Goal: Task Accomplishment & Management: Manage account settings

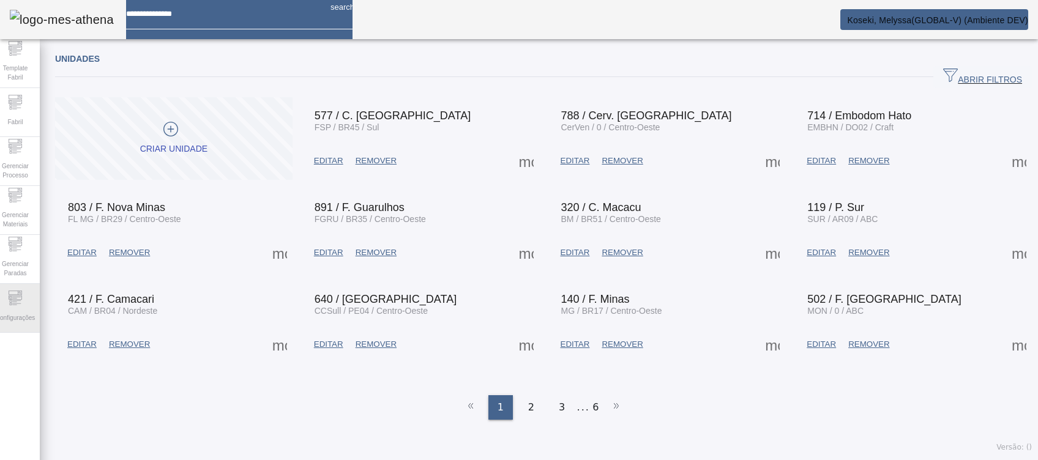
click at [29, 310] on span "Configurações" at bounding box center [15, 318] width 47 height 17
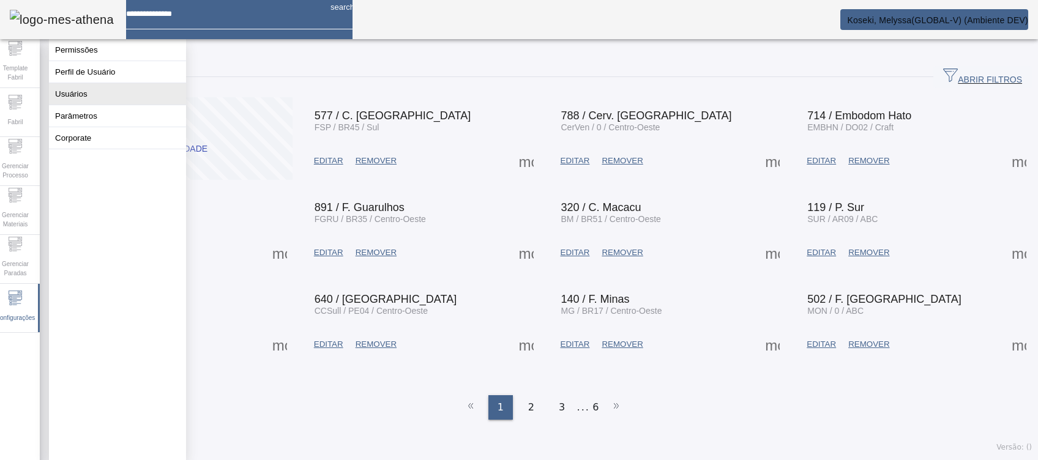
click at [102, 99] on button "Usuários" at bounding box center [117, 93] width 137 height 21
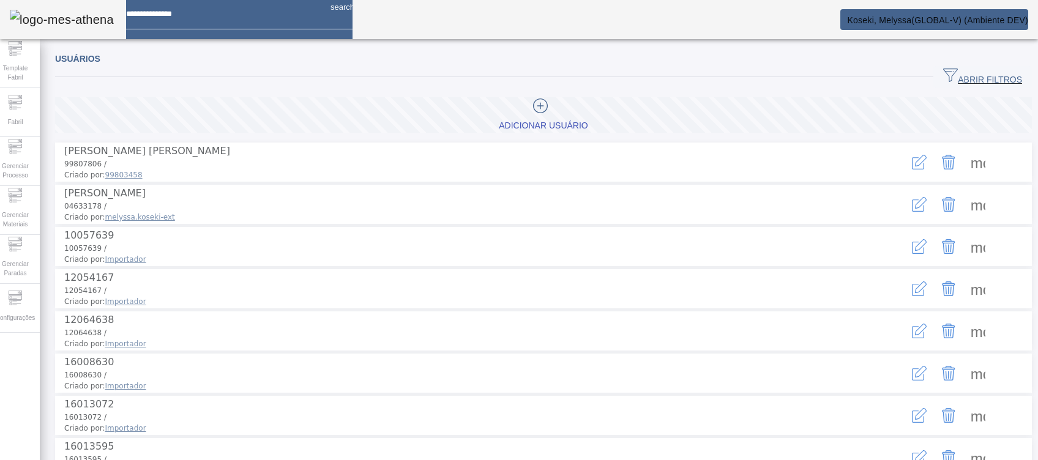
click at [958, 81] on span "ABRIR FILTROS" at bounding box center [982, 77] width 79 height 18
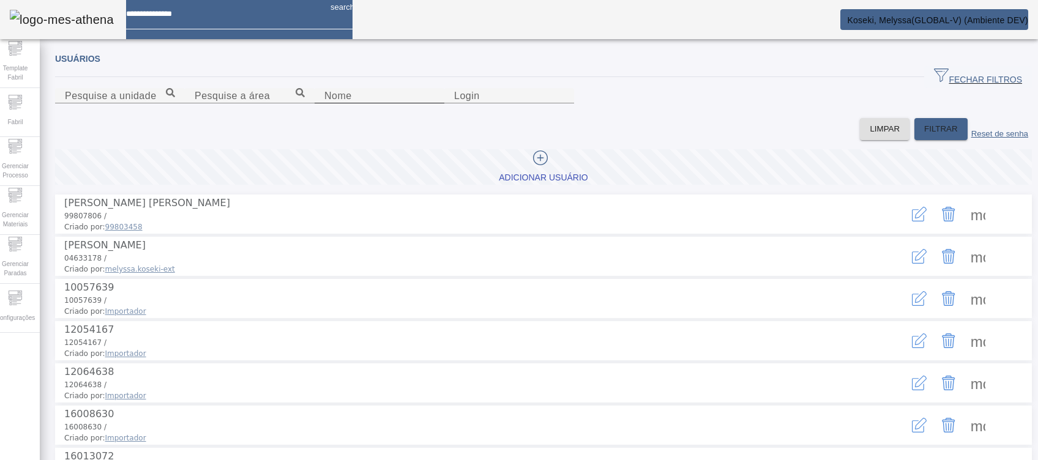
click at [324, 103] on input "Nome" at bounding box center [379, 96] width 110 height 15
click at [924, 135] on span "FILTRAR" at bounding box center [941, 129] width 34 height 12
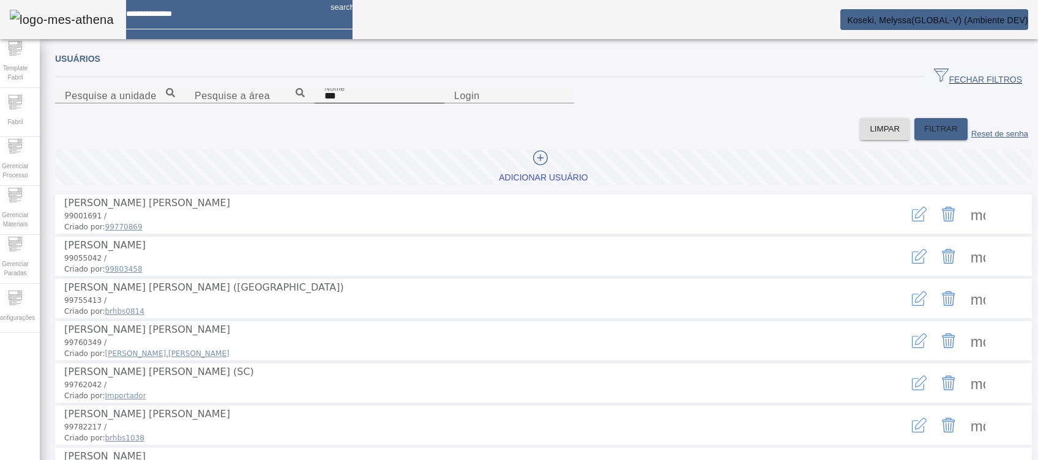
click at [324, 103] on div "Nome ***" at bounding box center [379, 95] width 110 height 15
click at [324, 103] on input "***" at bounding box center [379, 96] width 110 height 15
type input "*******"
click at [932, 144] on span at bounding box center [941, 128] width 53 height 29
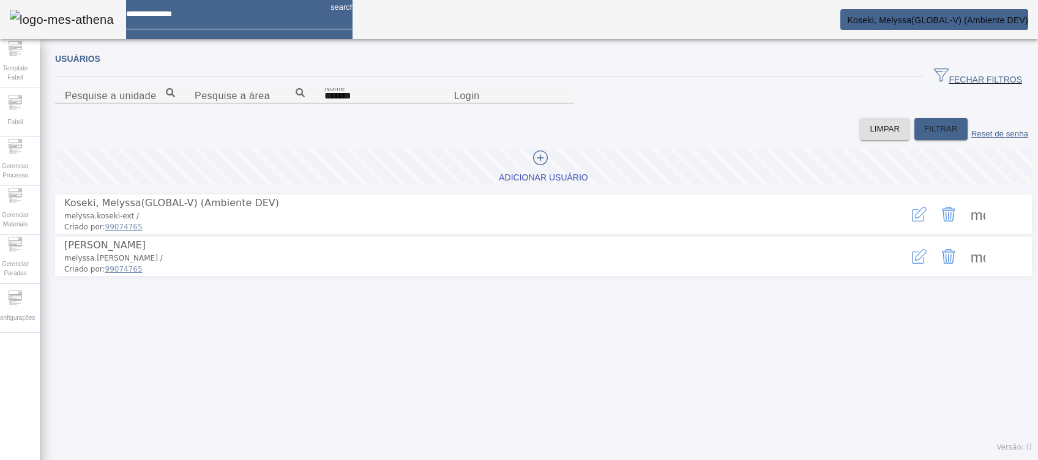
click at [912, 264] on icon "button" at bounding box center [919, 256] width 15 height 15
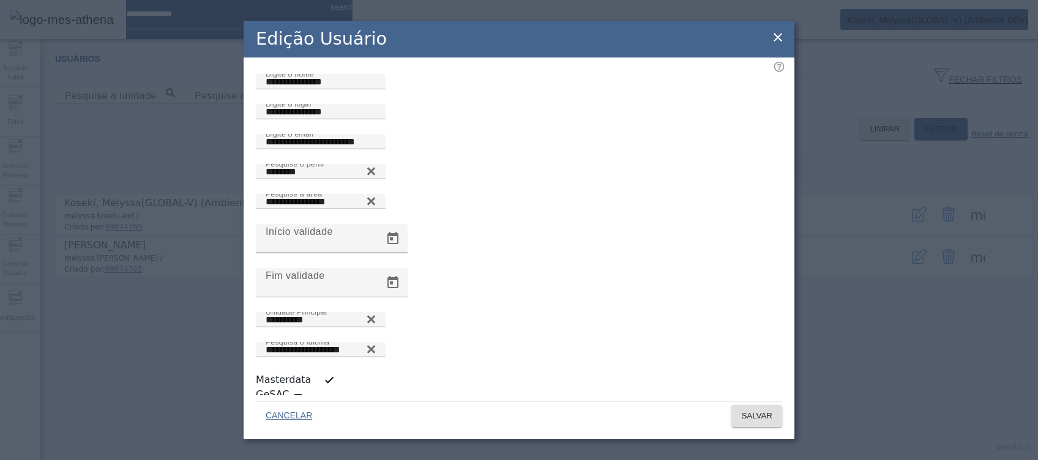
scroll to position [2, 0]
click at [786, 48] on div "Edição Usuário" at bounding box center [519, 39] width 551 height 37
click at [779, 42] on icon at bounding box center [778, 37] width 15 height 15
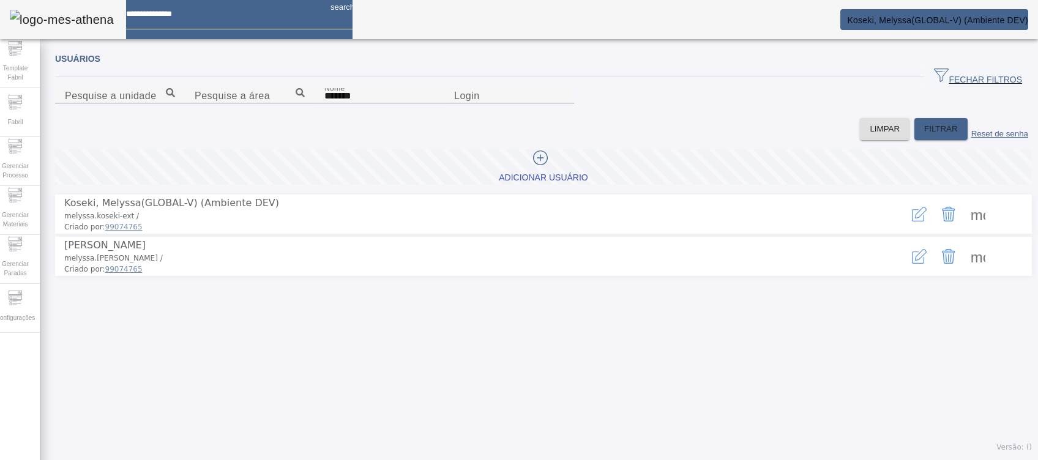
click at [912, 264] on icon "button" at bounding box center [919, 256] width 15 height 15
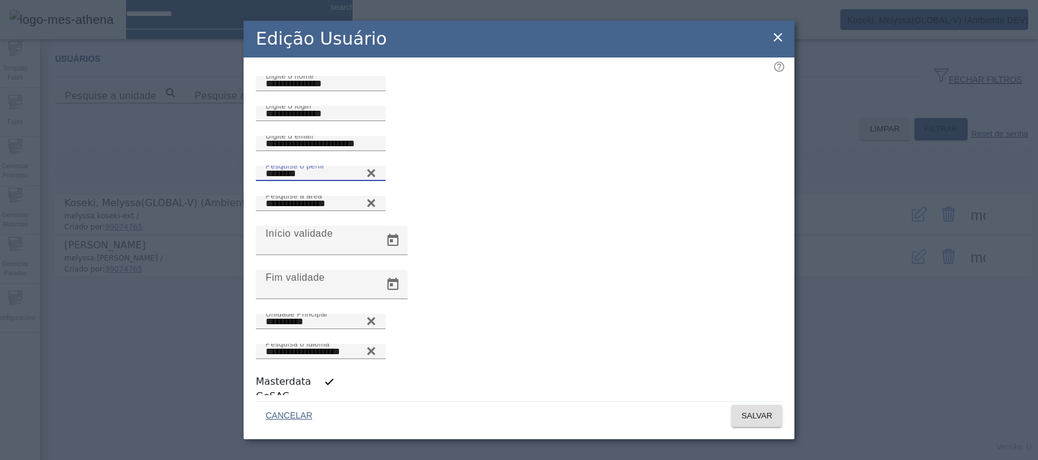
click at [288, 181] on input "********" at bounding box center [321, 174] width 110 height 15
click at [779, 42] on icon at bounding box center [778, 37] width 9 height 9
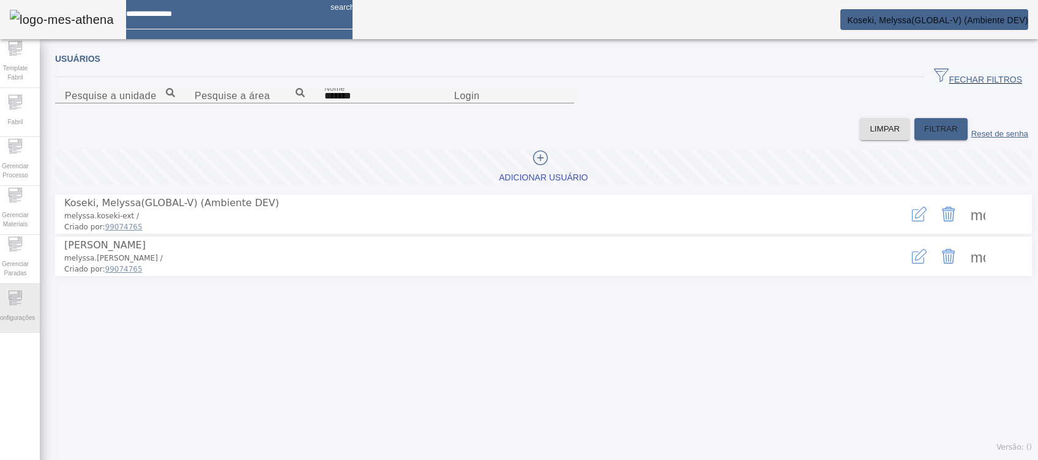
click at [34, 313] on span "Configurações" at bounding box center [15, 318] width 47 height 17
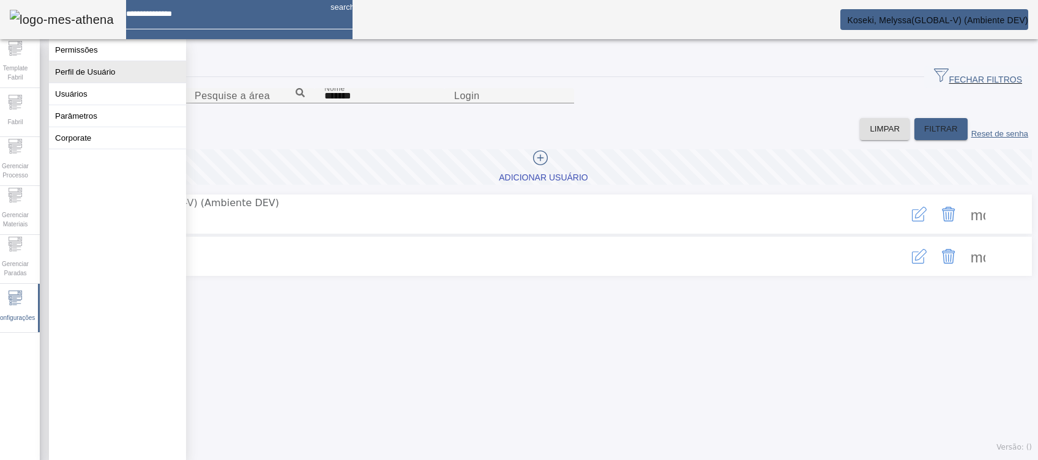
click at [118, 69] on button "Perfil de Usuário" at bounding box center [117, 71] width 137 height 21
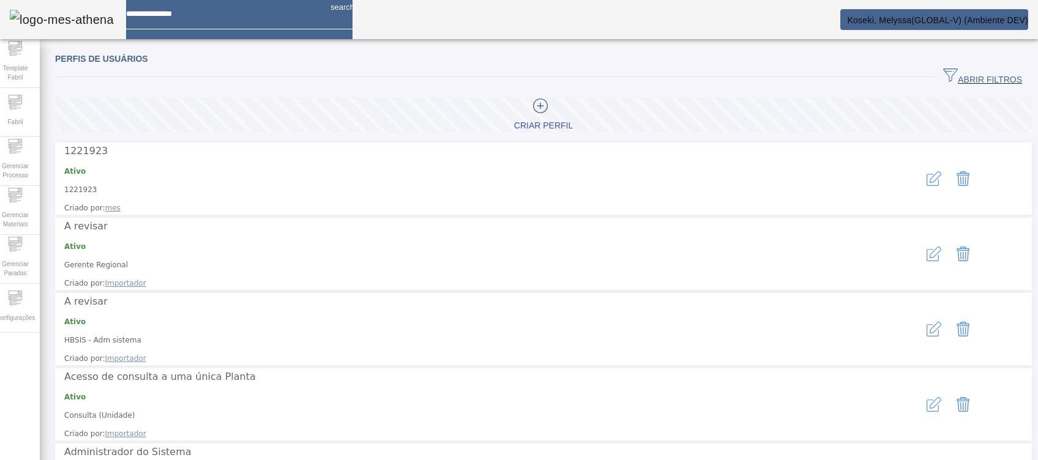
click at [949, 66] on span "button" at bounding box center [983, 76] width 99 height 29
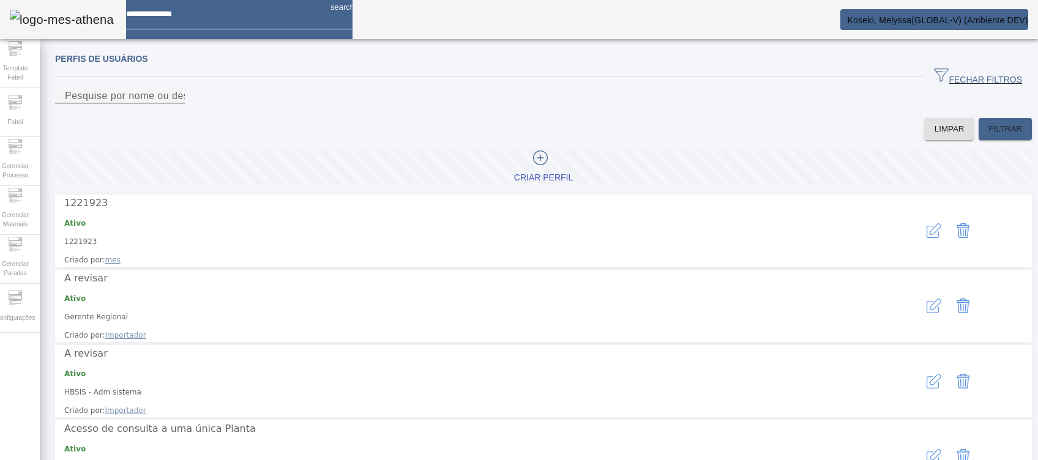
click at [122, 101] on mat-label "Pesquise por nome ou descrição" at bounding box center [141, 96] width 152 height 10
click at [122, 103] on input "Pesquise por nome ou descrição" at bounding box center [120, 96] width 110 height 15
paste input "********"
type input "********"
click at [989, 135] on span "FILTRAR" at bounding box center [1006, 129] width 34 height 12
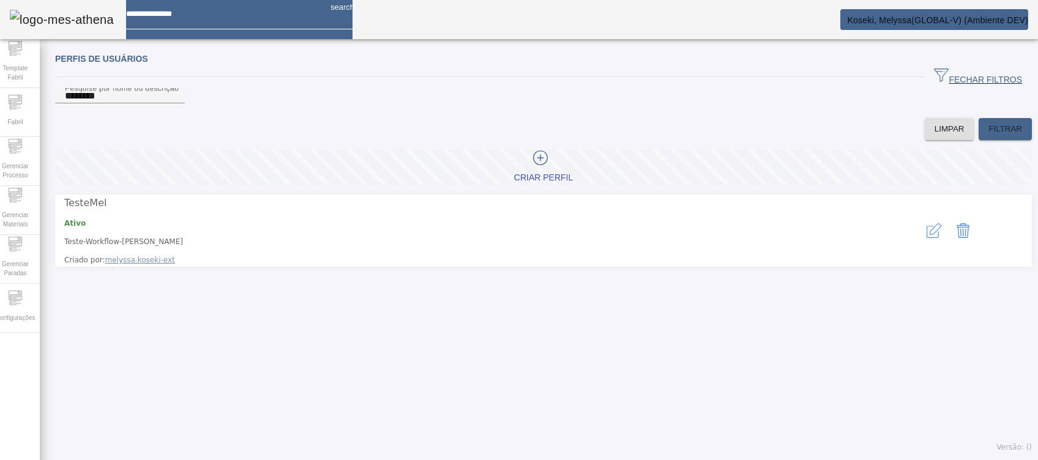
click at [927, 231] on icon "button" at bounding box center [934, 230] width 15 height 15
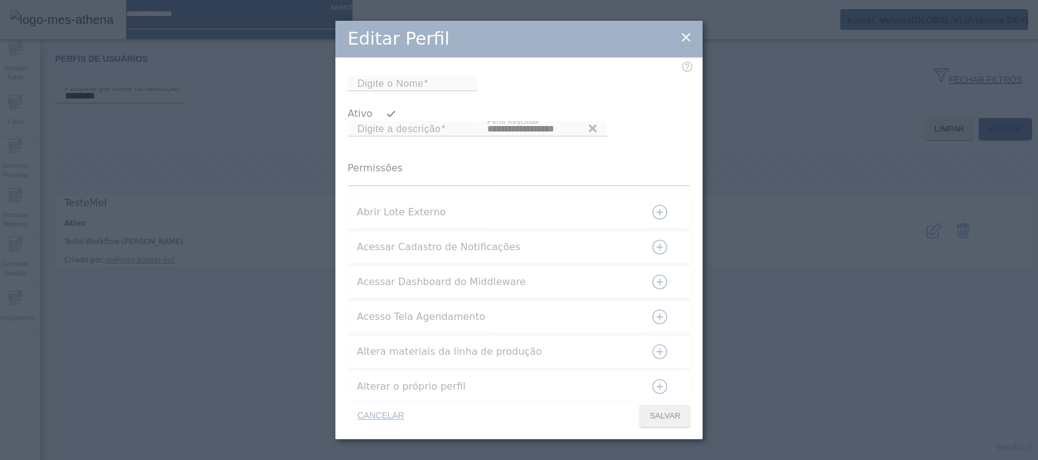
type input "**********"
type input "********"
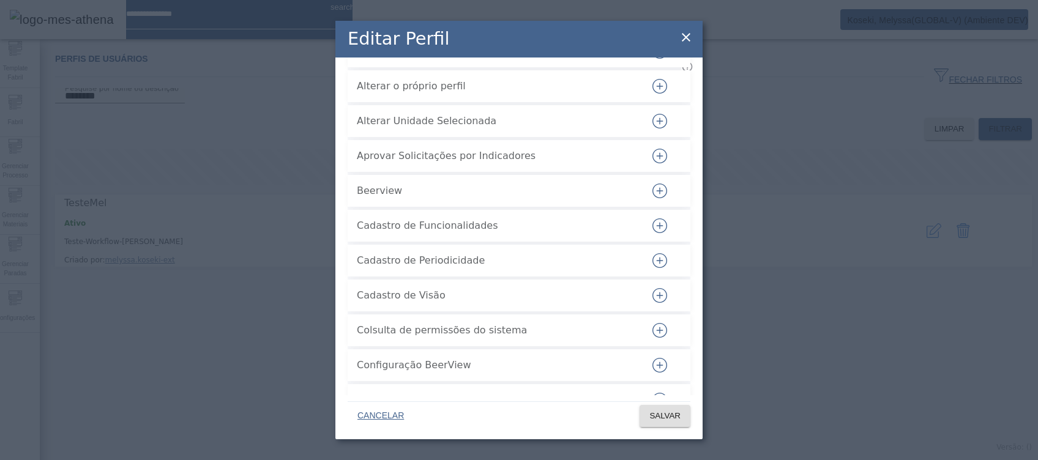
scroll to position [326, 0]
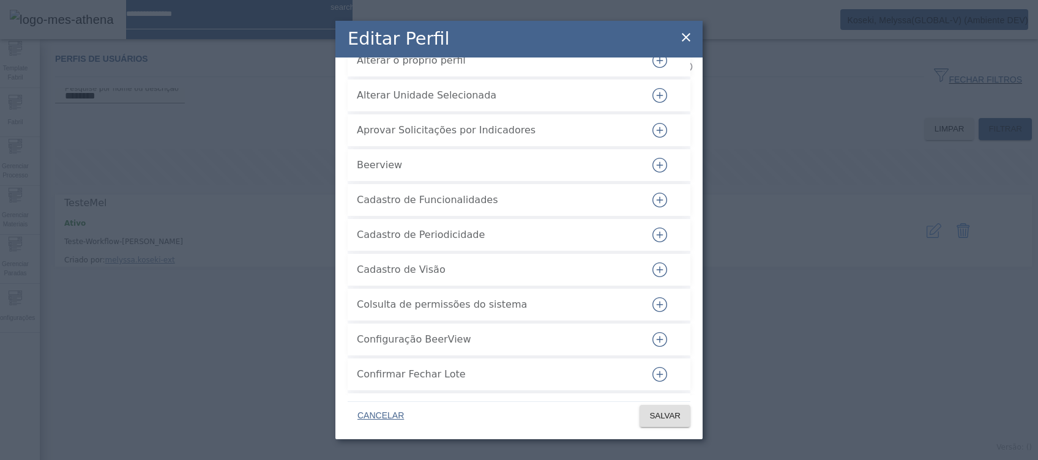
click at [659, 133] on icon "button" at bounding box center [659, 130] width 1 height 7
click at [671, 414] on span "SALVAR" at bounding box center [665, 416] width 31 height 12
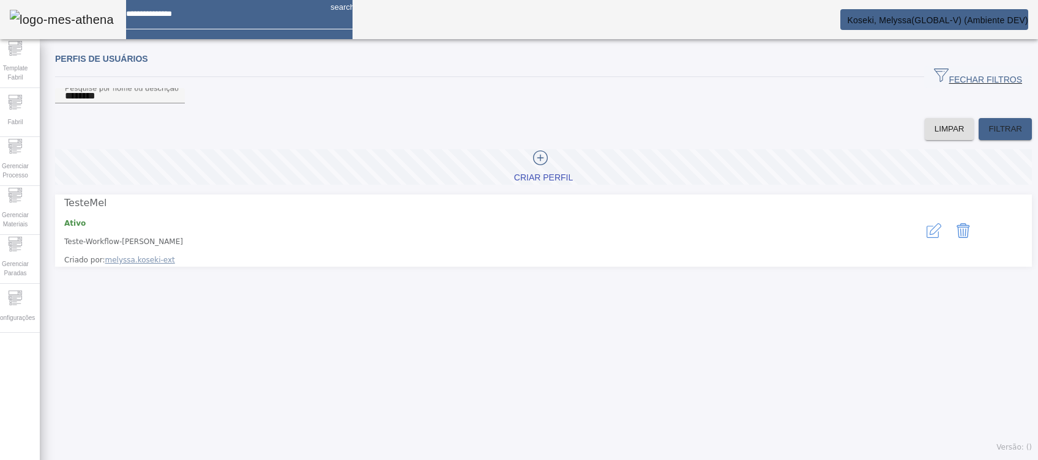
click at [927, 236] on button "button" at bounding box center [934, 230] width 29 height 29
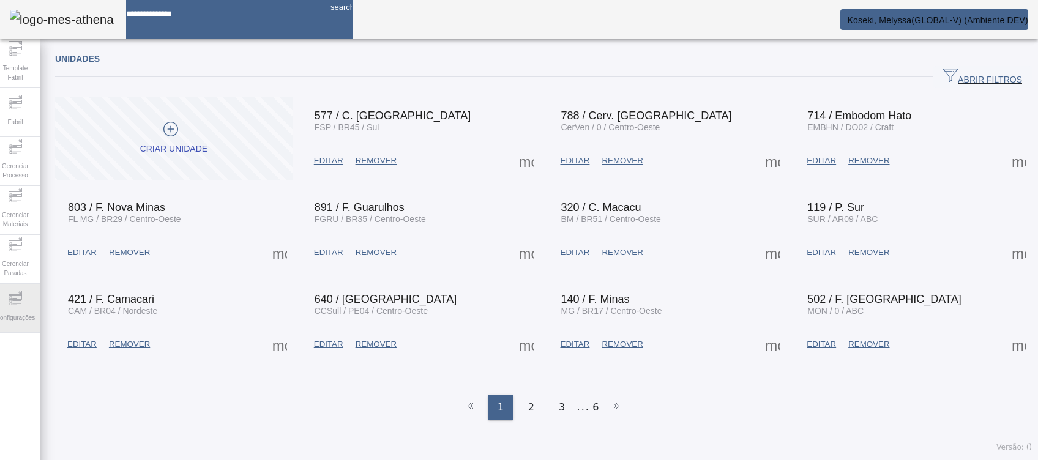
click at [20, 304] on icon at bounding box center [15, 298] width 15 height 15
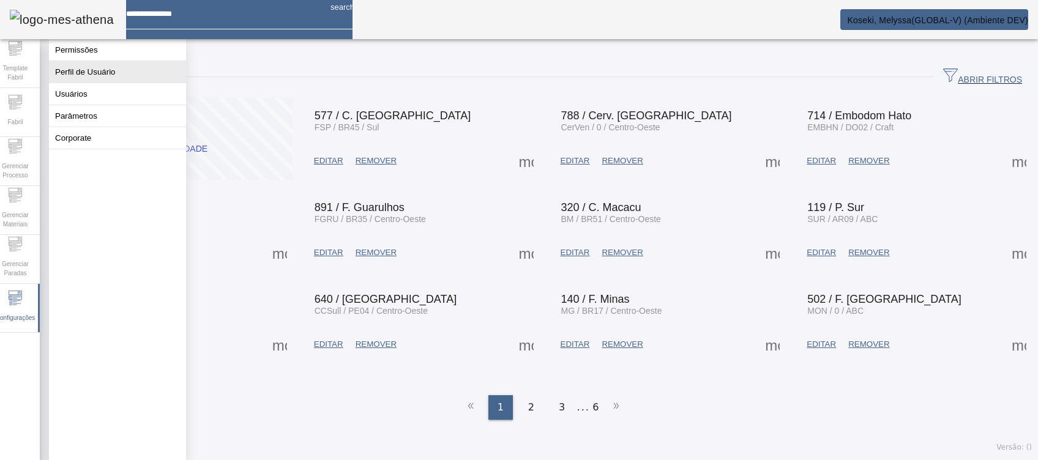
click at [121, 80] on button "Perfil de Usuário" at bounding box center [117, 71] width 137 height 21
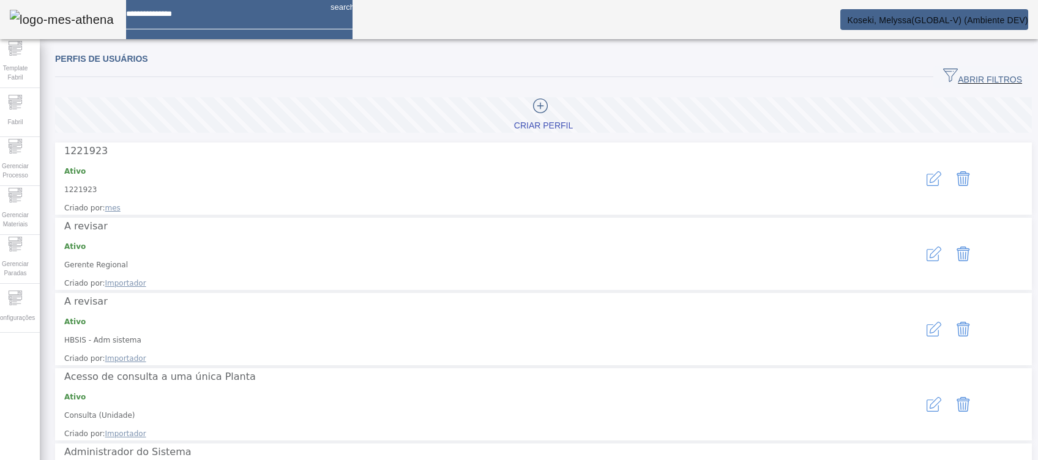
click at [986, 73] on span "ABRIR FILTROS" at bounding box center [982, 77] width 79 height 18
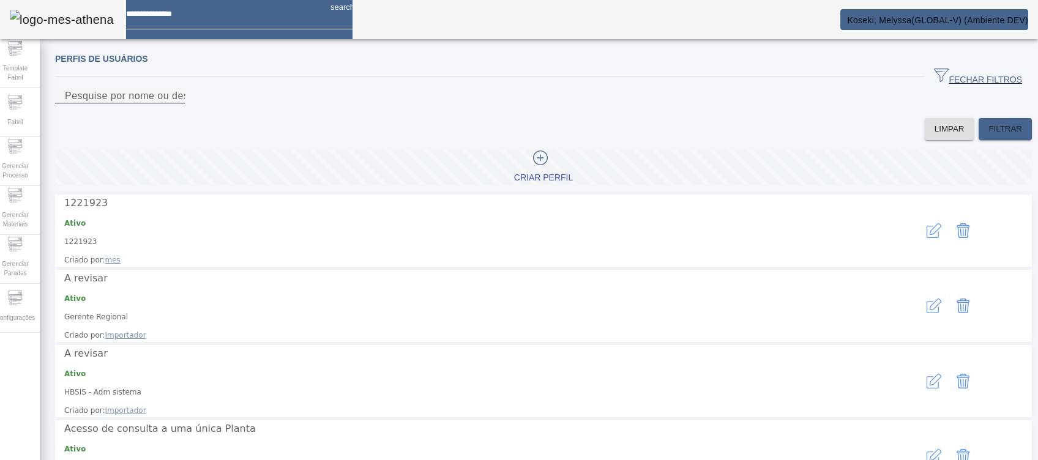
click at [175, 103] on input "Pesquise por nome ou descrição" at bounding box center [120, 96] width 110 height 15
click at [989, 135] on span "FILTRAR" at bounding box center [1006, 129] width 34 height 12
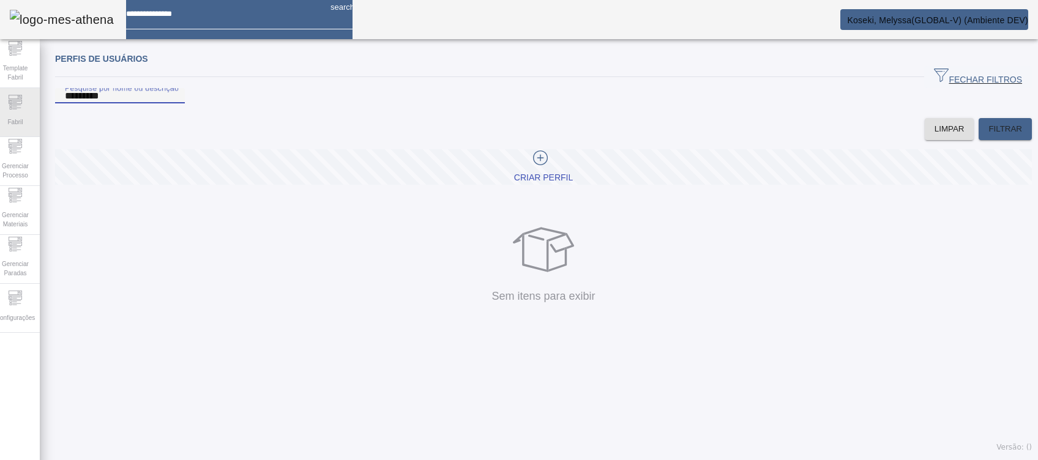
drag, startPoint x: 89, startPoint y: 106, endPoint x: 7, endPoint y: 100, distance: 82.8
click at [7, 101] on div "Template Fabril Fabril Gerenciar Processo Gerenciar Materiais Gerenciar Paradas…" at bounding box center [519, 230] width 1057 height 460
type input "***"
click at [1008, 144] on span at bounding box center [1005, 128] width 53 height 29
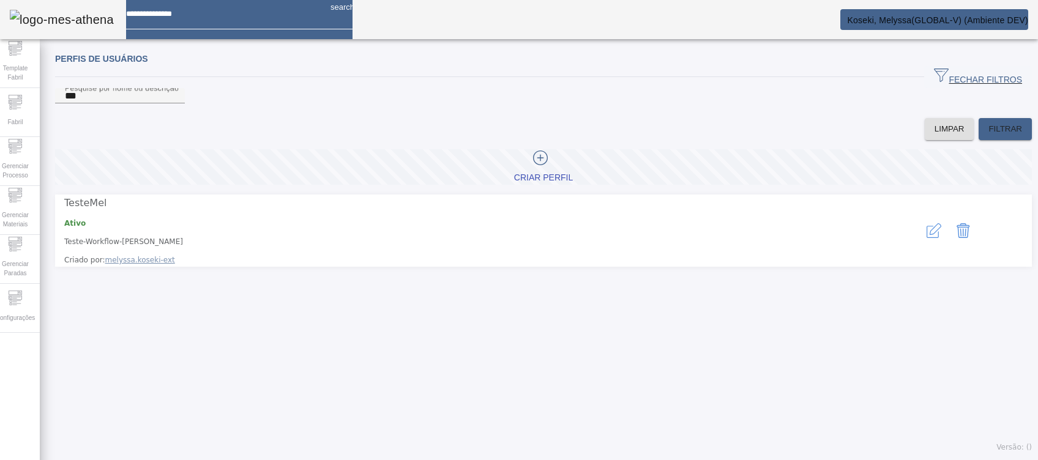
click at [927, 233] on icon "button" at bounding box center [934, 230] width 15 height 15
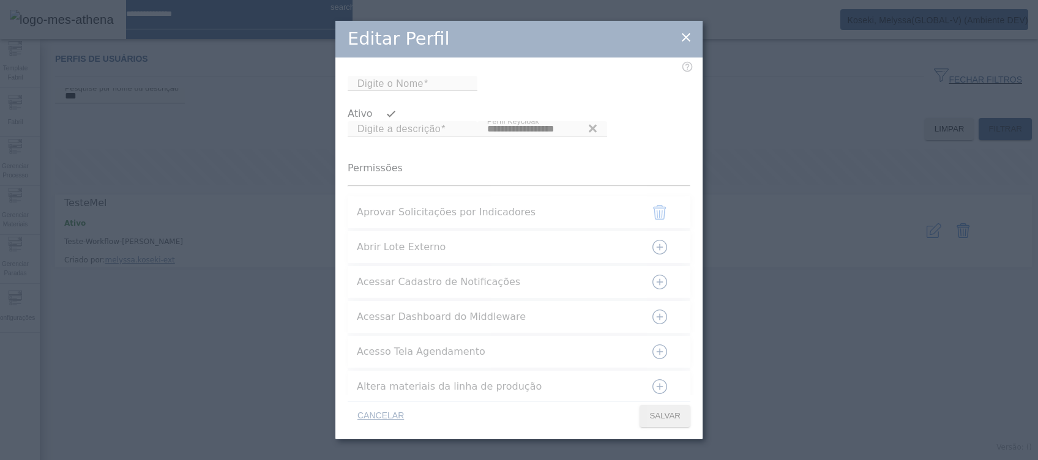
type input "**********"
type input "********"
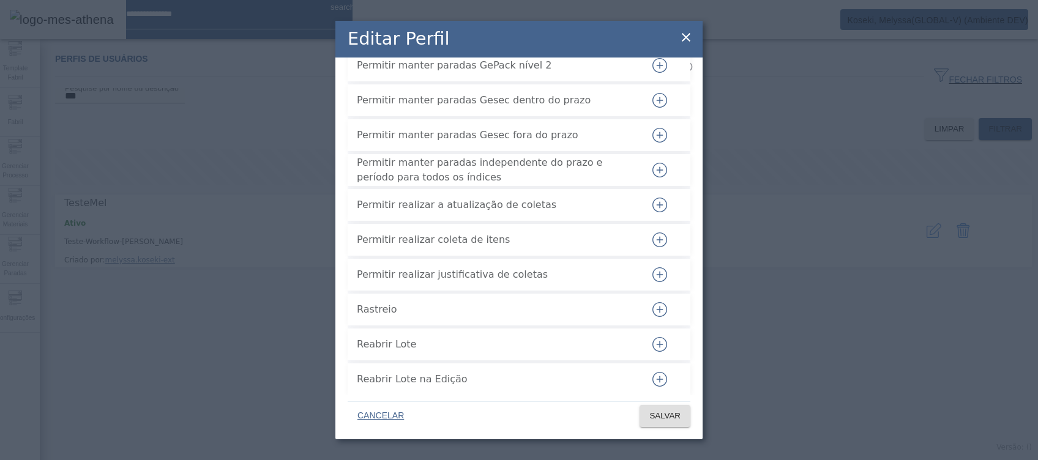
scroll to position [3357, 0]
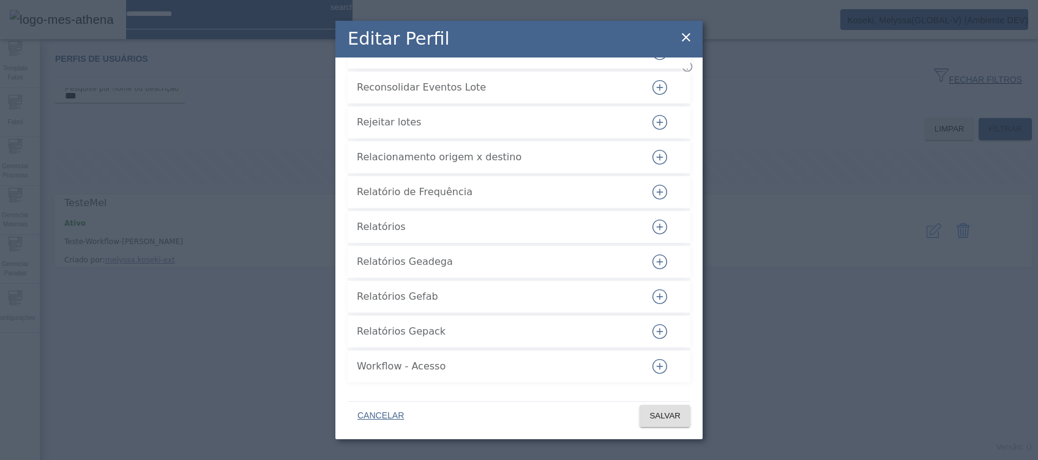
click at [653, 364] on icon "button" at bounding box center [660, 366] width 15 height 15
click at [653, 334] on icon "button" at bounding box center [660, 331] width 15 height 15
click at [659, 298] on icon "button" at bounding box center [659, 296] width 1 height 7
click at [653, 258] on icon "button" at bounding box center [660, 262] width 15 height 15
click at [653, 229] on icon "button" at bounding box center [660, 227] width 15 height 15
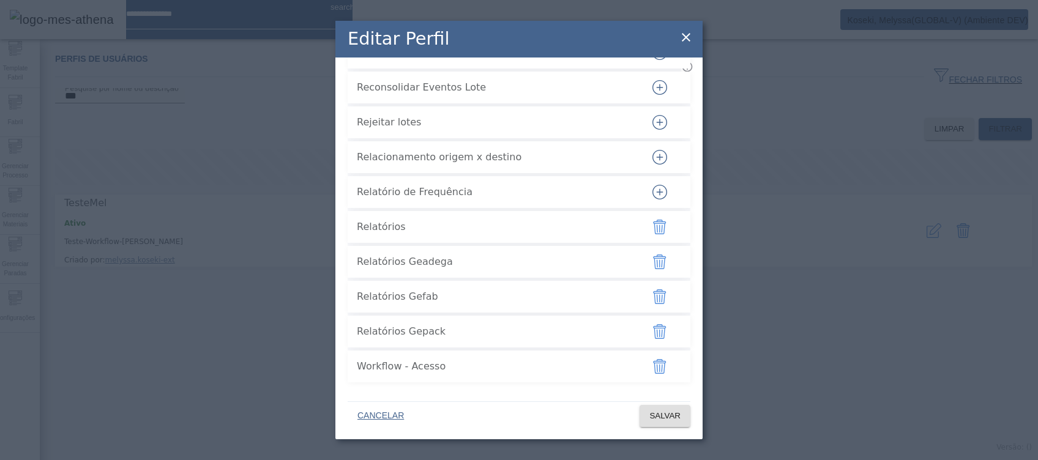
click at [653, 185] on icon "button" at bounding box center [660, 192] width 15 height 15
click at [653, 161] on icon "button" at bounding box center [660, 157] width 15 height 15
click at [657, 122] on icon "button" at bounding box center [660, 122] width 7 height 1
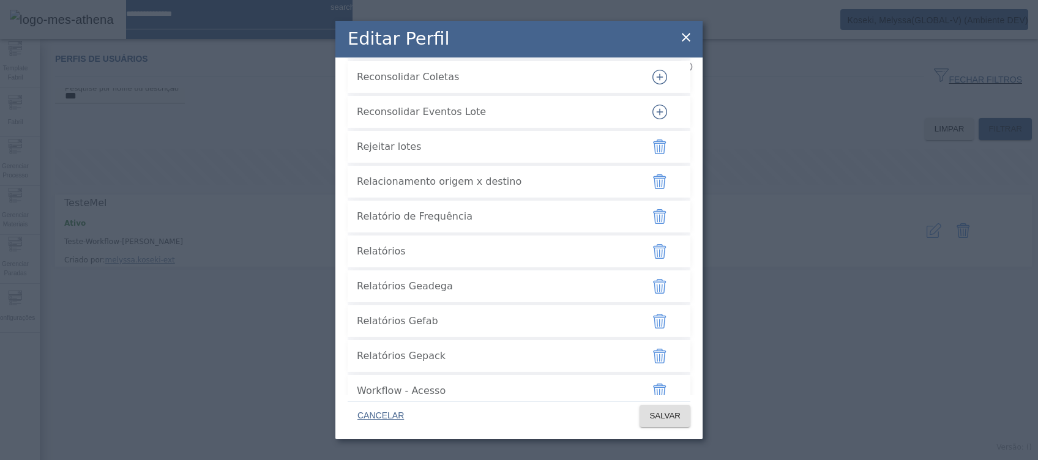
click at [653, 119] on icon "button" at bounding box center [660, 112] width 15 height 15
click at [653, 84] on icon "button" at bounding box center [660, 77] width 15 height 15
click at [653, 50] on icon "button" at bounding box center [660, 42] width 15 height 15
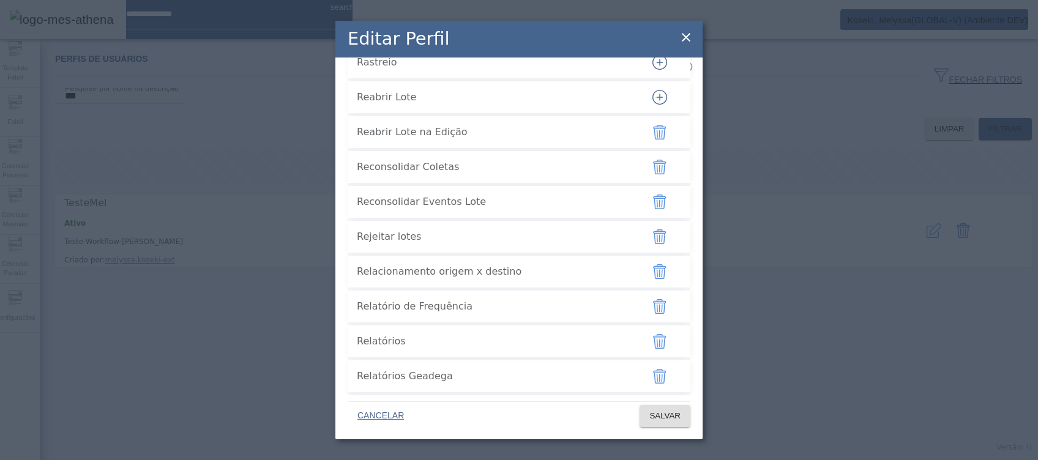
scroll to position [3031, 0]
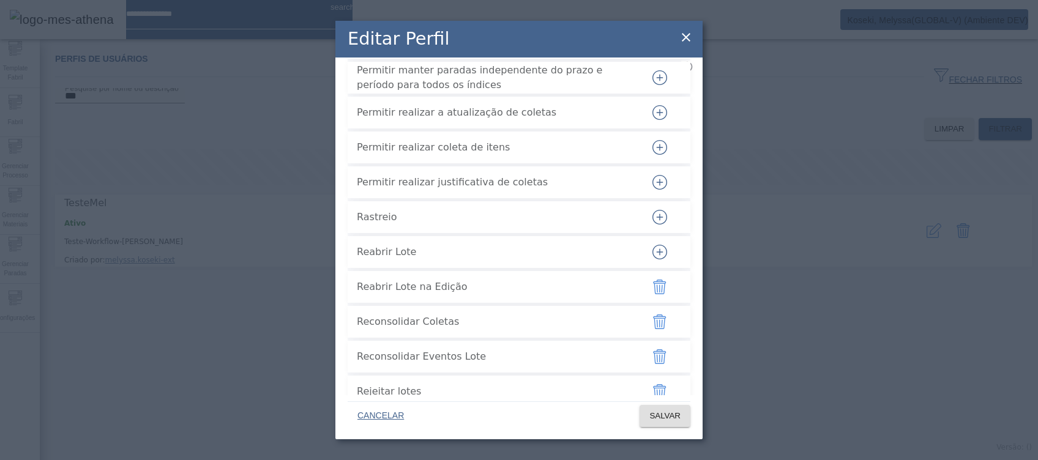
click at [653, 260] on icon "button" at bounding box center [660, 252] width 15 height 15
click at [659, 220] on icon "button" at bounding box center [659, 217] width 1 height 7
click at [651, 197] on button "button" at bounding box center [659, 182] width 29 height 29
click at [659, 151] on icon "button" at bounding box center [659, 147] width 1 height 7
click at [653, 120] on icon "button" at bounding box center [660, 112] width 15 height 15
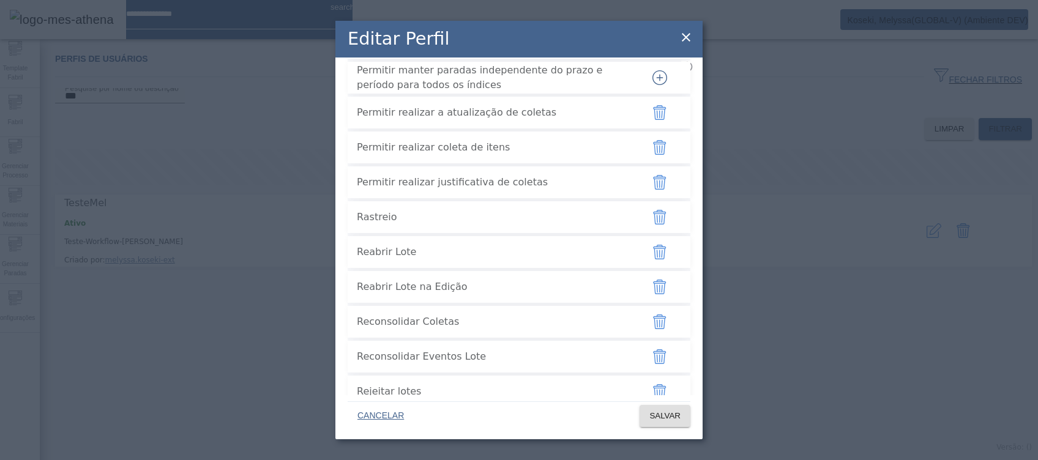
click at [645, 92] on button "button" at bounding box center [659, 77] width 29 height 29
click at [659, 46] on icon "button" at bounding box center [659, 42] width 1 height 7
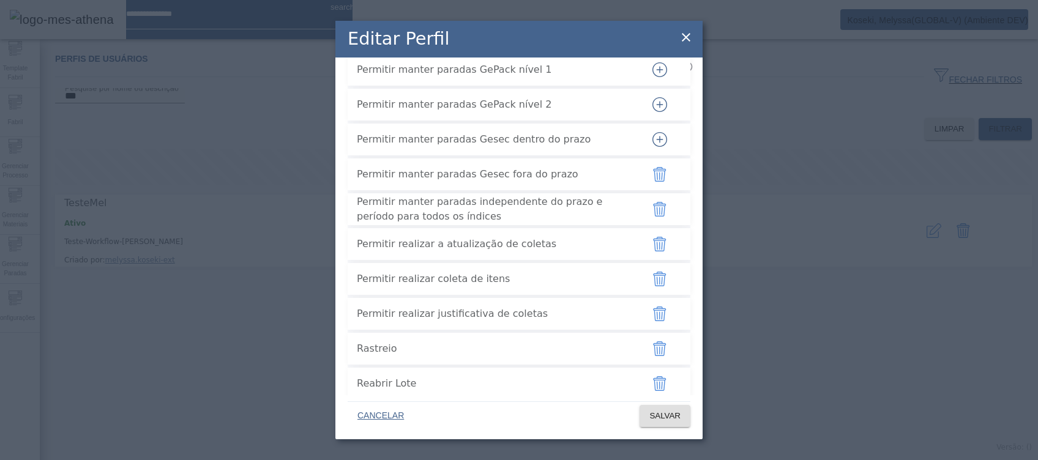
scroll to position [2868, 0]
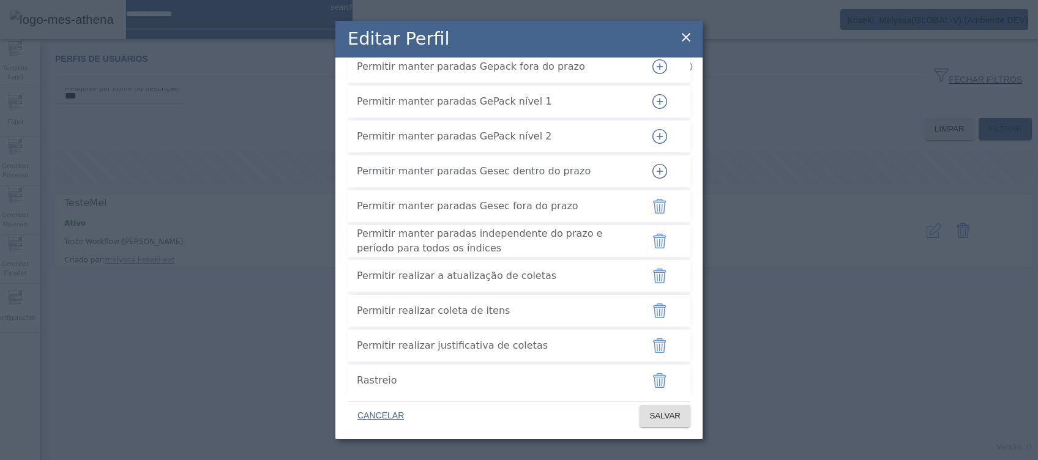
click at [653, 179] on icon "button" at bounding box center [660, 171] width 15 height 15
click at [653, 144] on icon "button" at bounding box center [660, 136] width 15 height 15
click at [653, 109] on icon "button" at bounding box center [660, 101] width 15 height 15
click at [653, 74] on icon "button" at bounding box center [660, 66] width 15 height 15
click at [653, 39] on icon "button" at bounding box center [660, 31] width 15 height 15
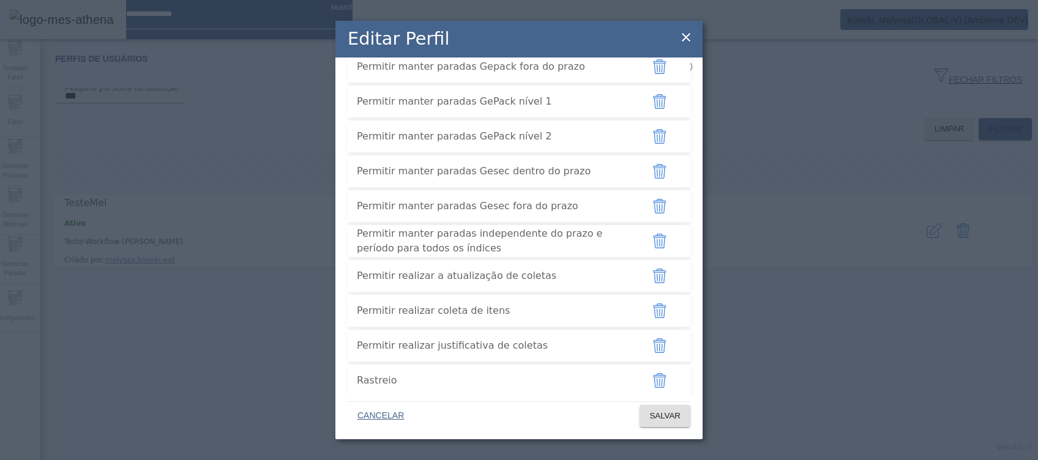
click at [375, 413] on span "CANCELAR" at bounding box center [381, 416] width 47 height 12
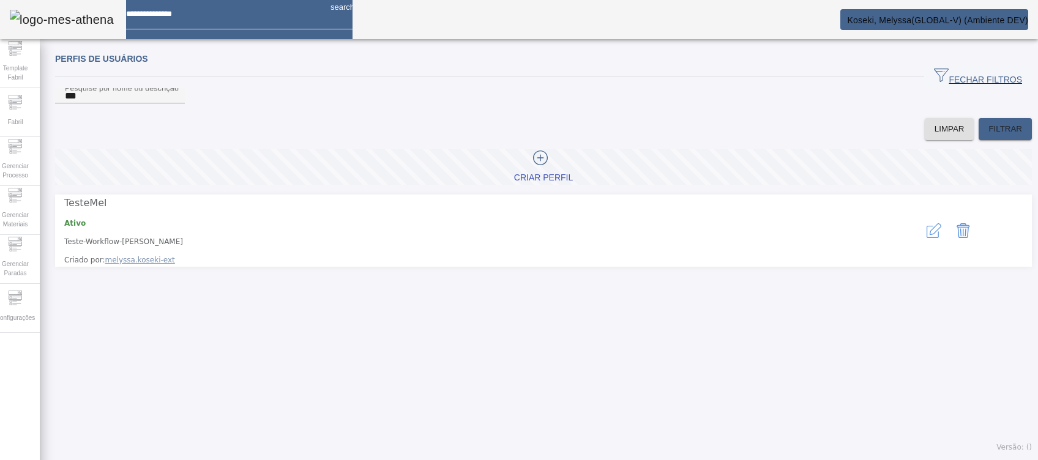
click at [927, 235] on icon "button" at bounding box center [933, 232] width 12 height 12
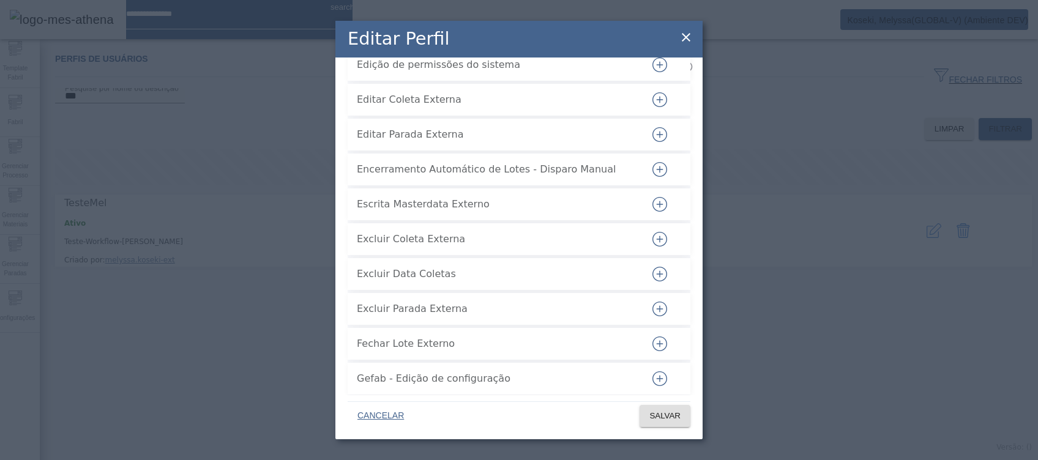
scroll to position [3357, 0]
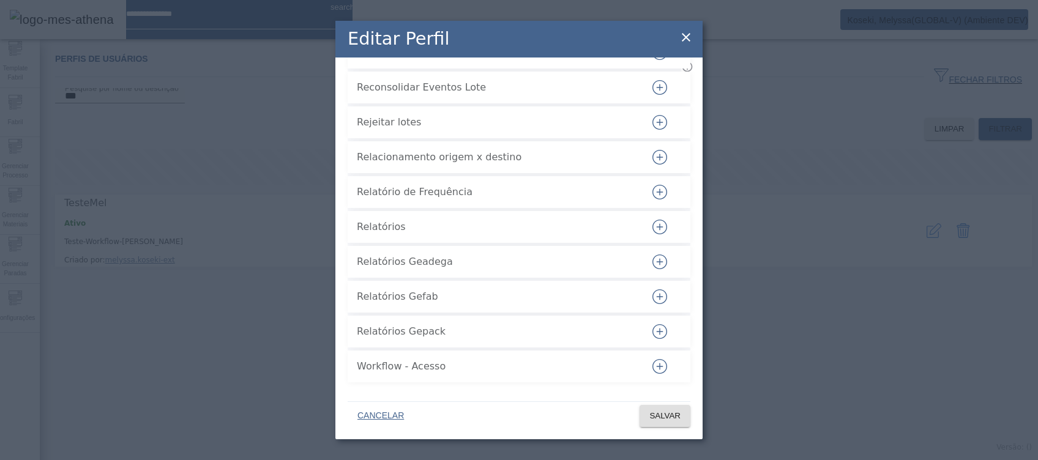
click at [653, 365] on icon "button" at bounding box center [660, 366] width 15 height 15
click at [681, 418] on span at bounding box center [665, 416] width 51 height 29
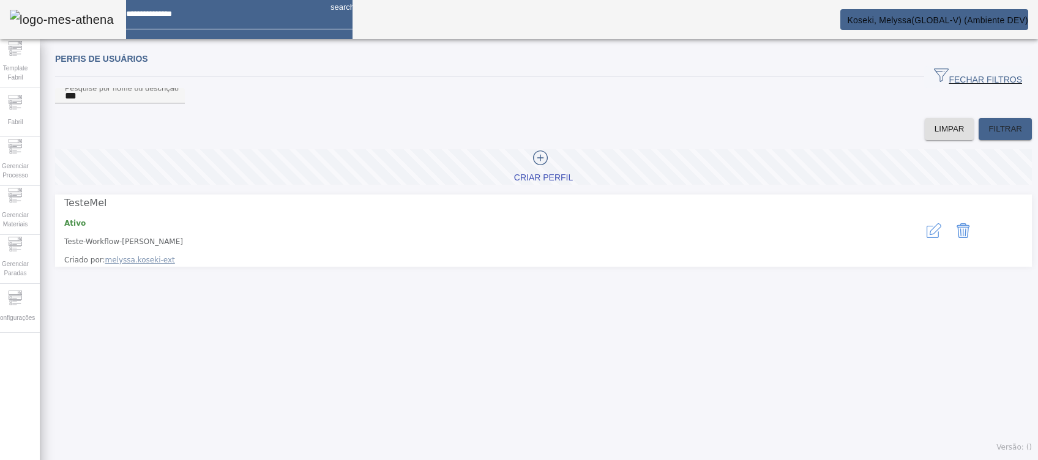
click at [927, 237] on icon "button" at bounding box center [934, 230] width 15 height 15
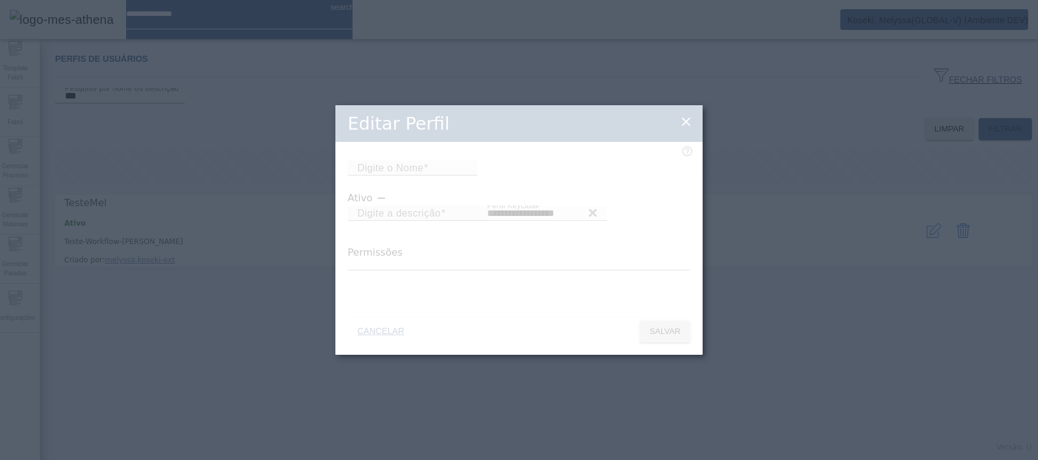
type input "**********"
type input "********"
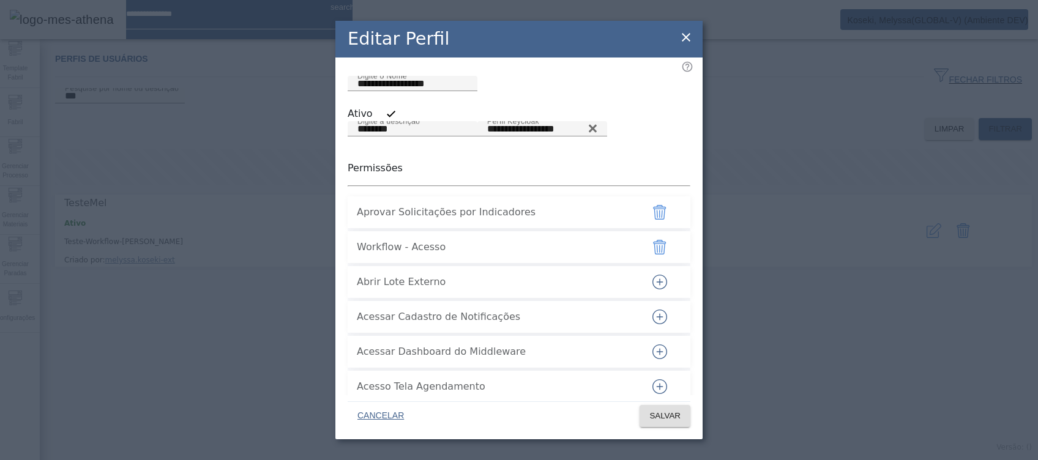
click at [689, 34] on icon at bounding box center [686, 37] width 9 height 9
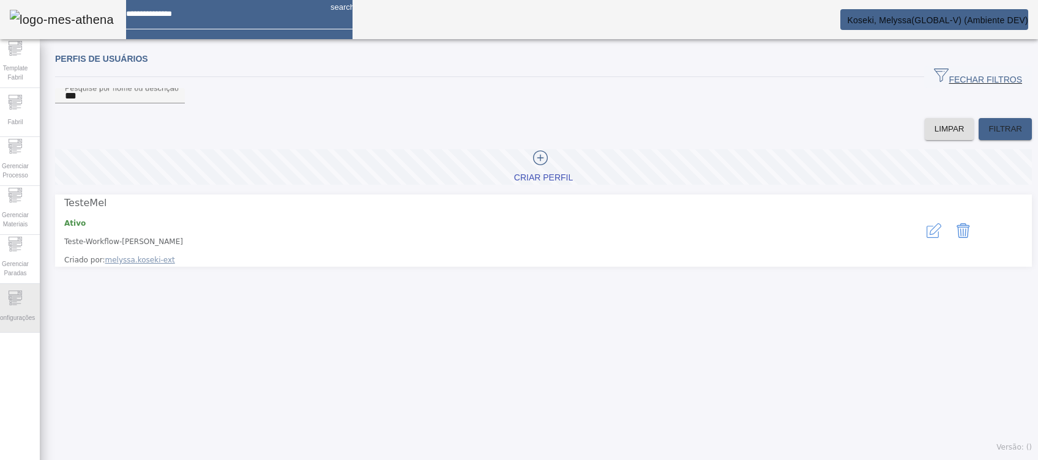
click at [23, 304] on icon at bounding box center [15, 298] width 15 height 15
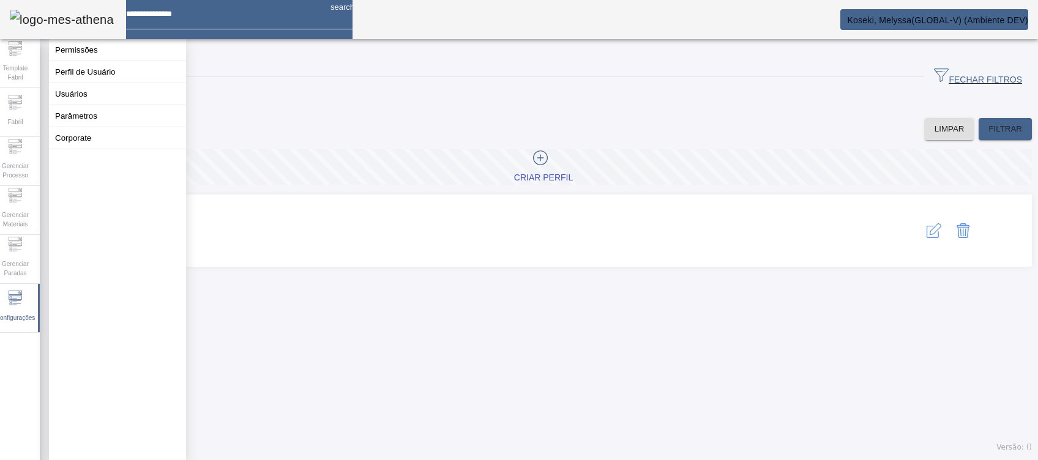
click at [100, 105] on button "Usuários" at bounding box center [117, 93] width 137 height 21
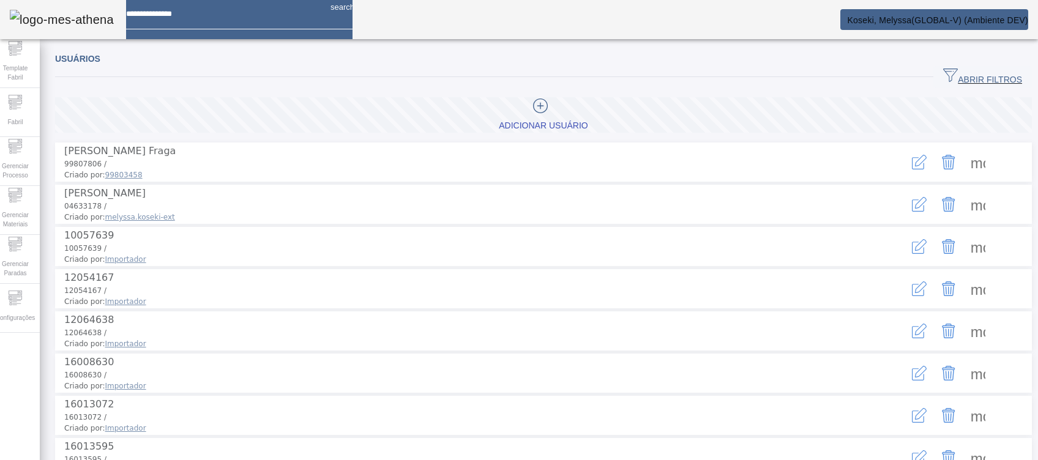
click at [967, 460] on div "Operação realizada com sucesso!" at bounding box center [519, 467] width 1038 height 15
click at [965, 78] on span "ABRIR FILTROS" at bounding box center [982, 77] width 79 height 18
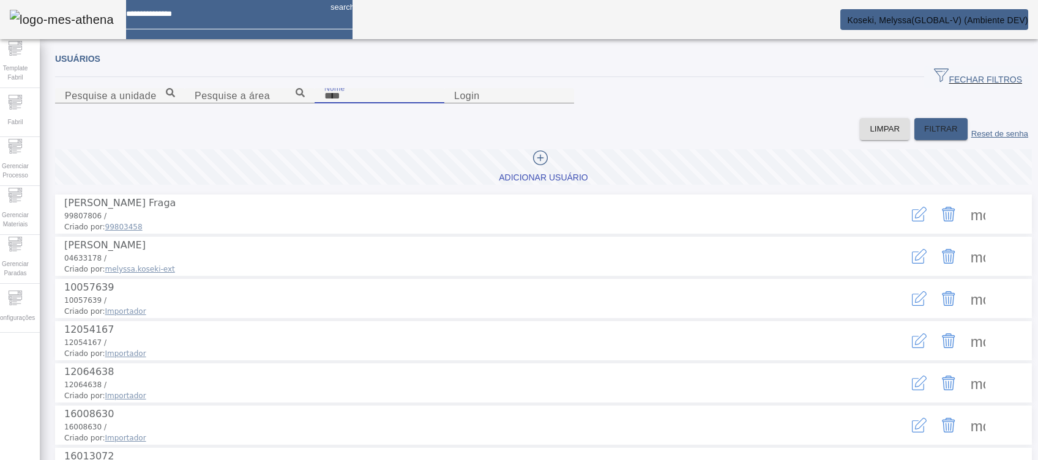
click at [324, 103] on input "Nome" at bounding box center [379, 96] width 110 height 15
type input "*******"
click at [924, 135] on span "FILTRAR" at bounding box center [941, 129] width 34 height 12
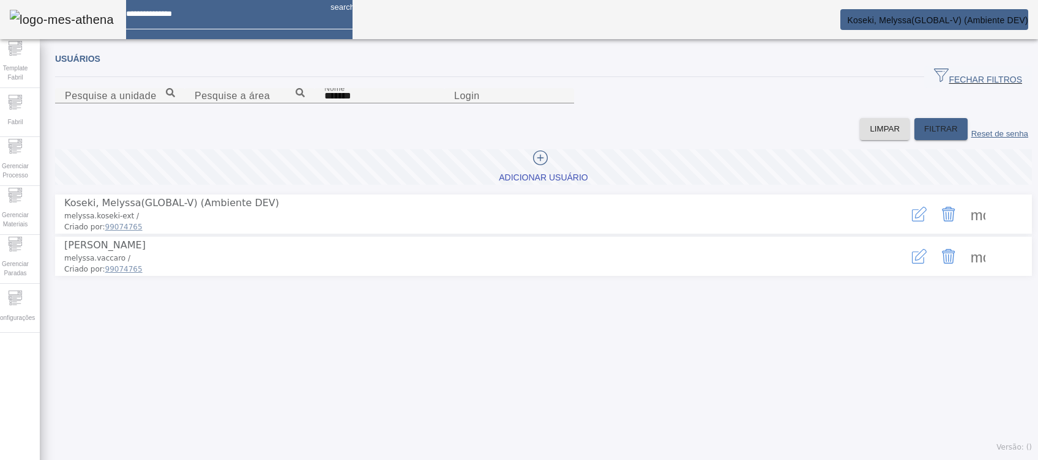
click at [911, 271] on button "button" at bounding box center [919, 256] width 29 height 29
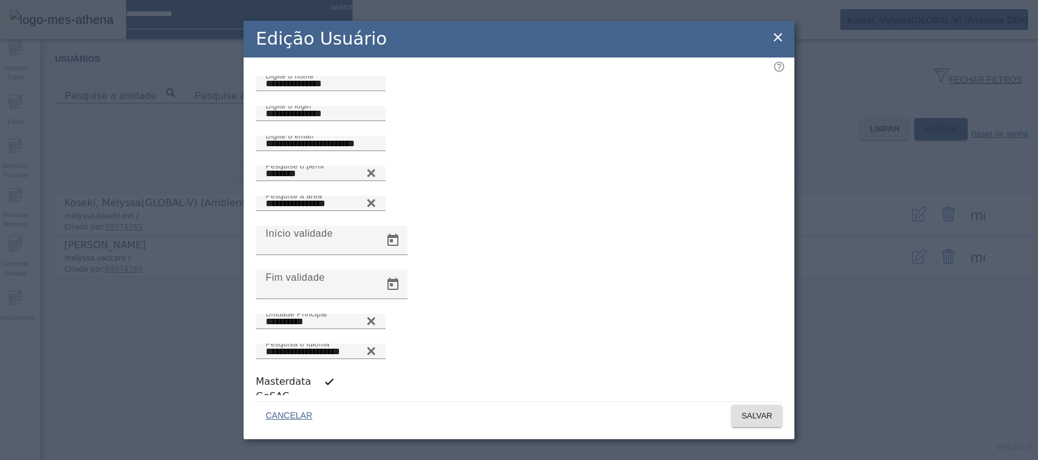
click at [774, 45] on icon at bounding box center [778, 37] width 15 height 15
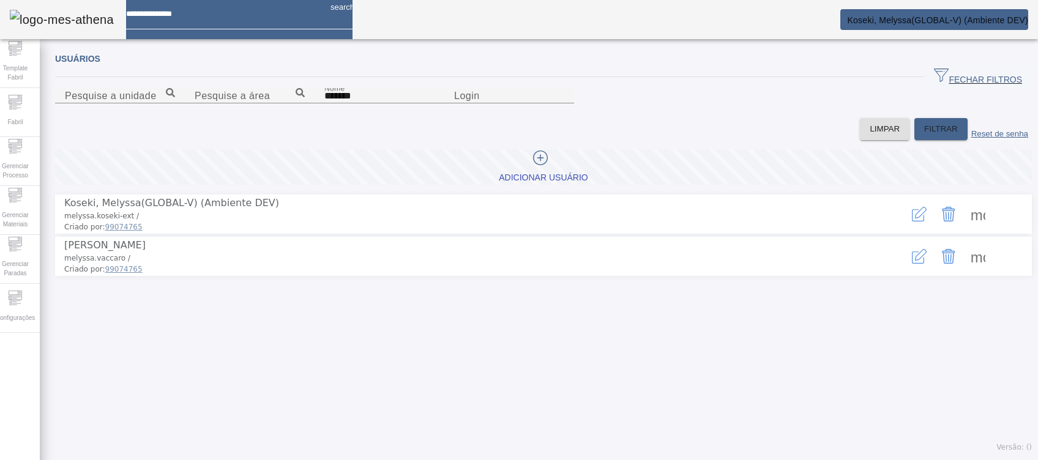
click at [946, 17] on span "Koseki, Melyssa(GLOBAL-V) (Ambiente DEV)" at bounding box center [937, 20] width 181 height 10
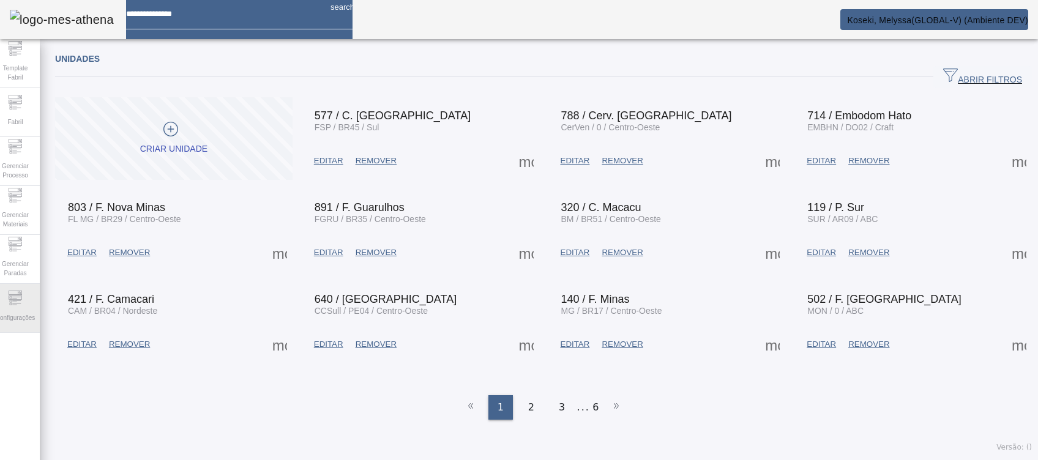
click at [10, 313] on span "Configurações" at bounding box center [15, 318] width 47 height 17
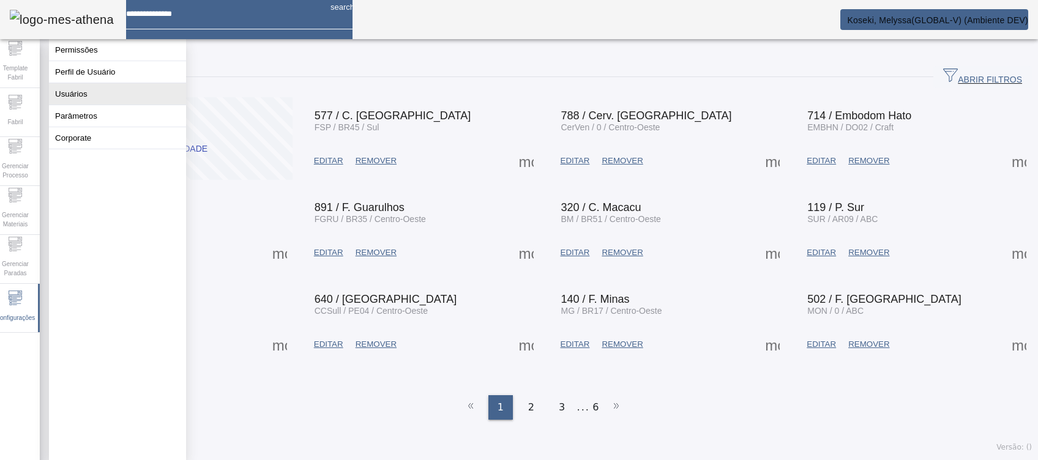
click at [101, 105] on button "Usuários" at bounding box center [117, 93] width 137 height 21
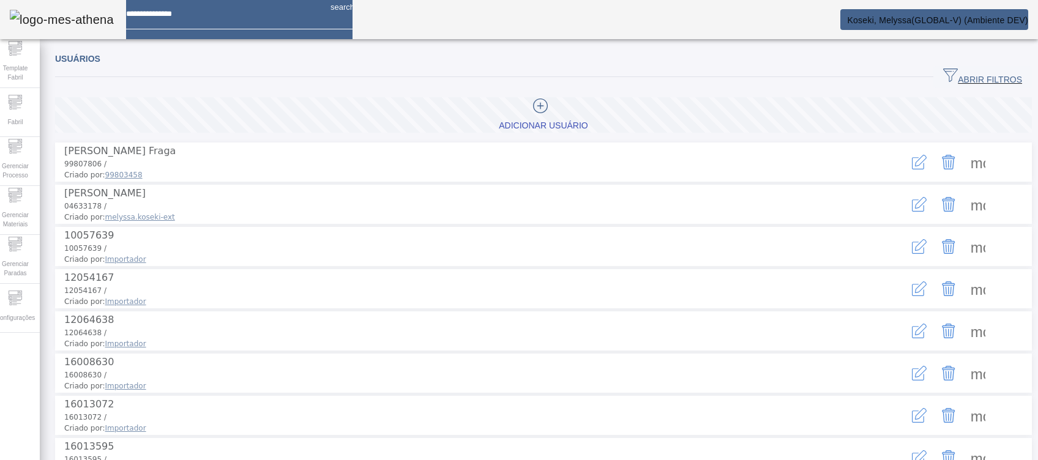
click at [978, 70] on span "ABRIR FILTROS" at bounding box center [982, 77] width 79 height 18
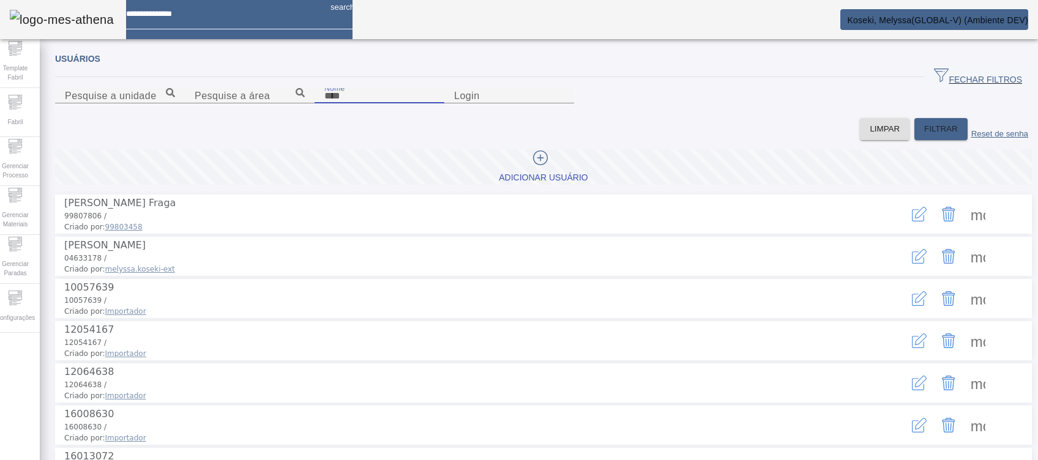
click at [366, 103] on input "Nome" at bounding box center [379, 96] width 110 height 15
type input "*******"
click at [924, 135] on span "FILTRAR" at bounding box center [941, 129] width 34 height 12
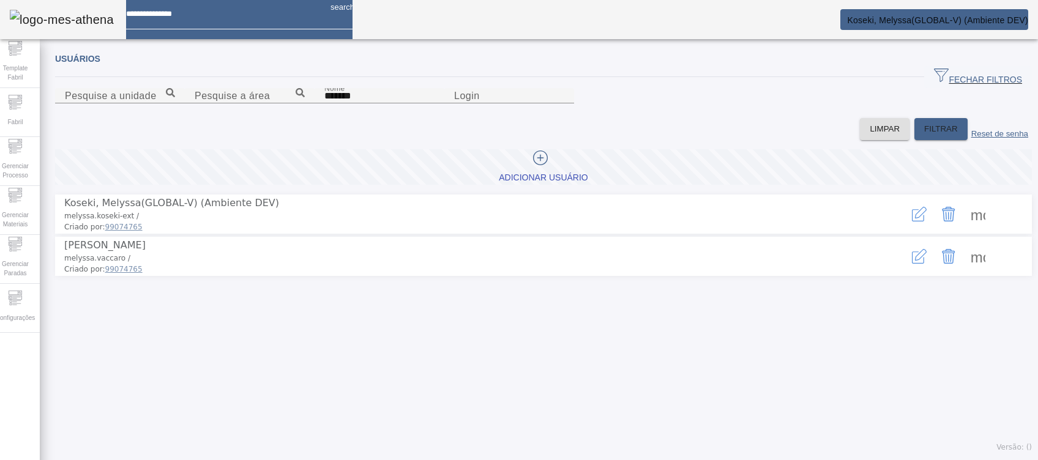
click at [912, 264] on icon "button" at bounding box center [919, 256] width 15 height 15
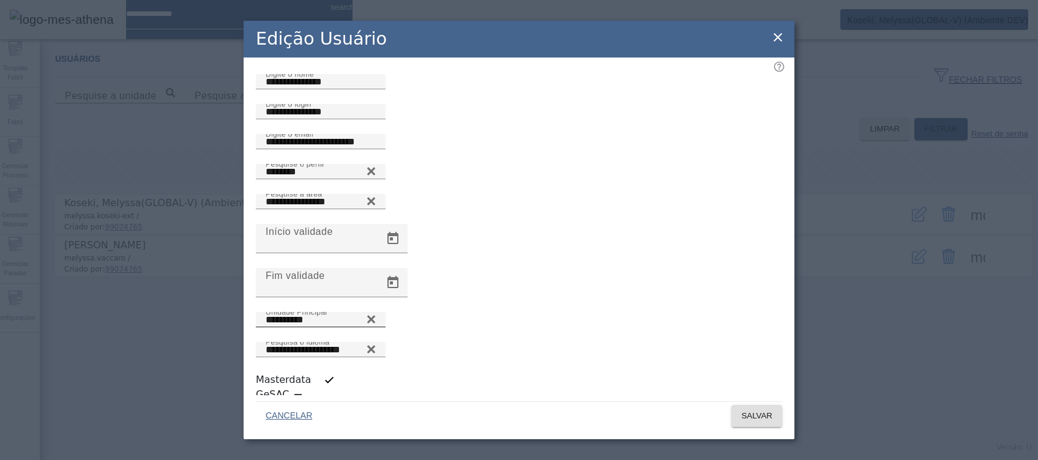
scroll to position [2, 0]
click at [782, 45] on icon at bounding box center [778, 37] width 15 height 15
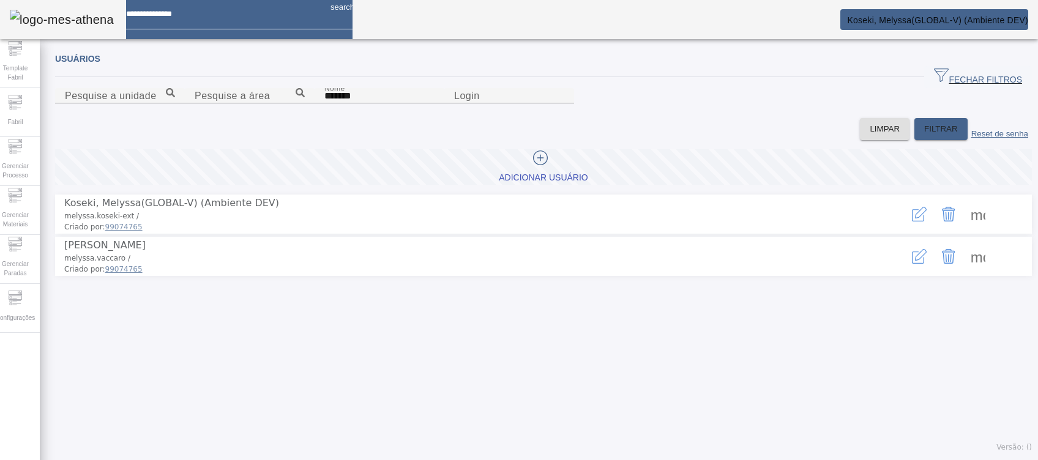
click at [912, 222] on icon "button" at bounding box center [919, 214] width 15 height 15
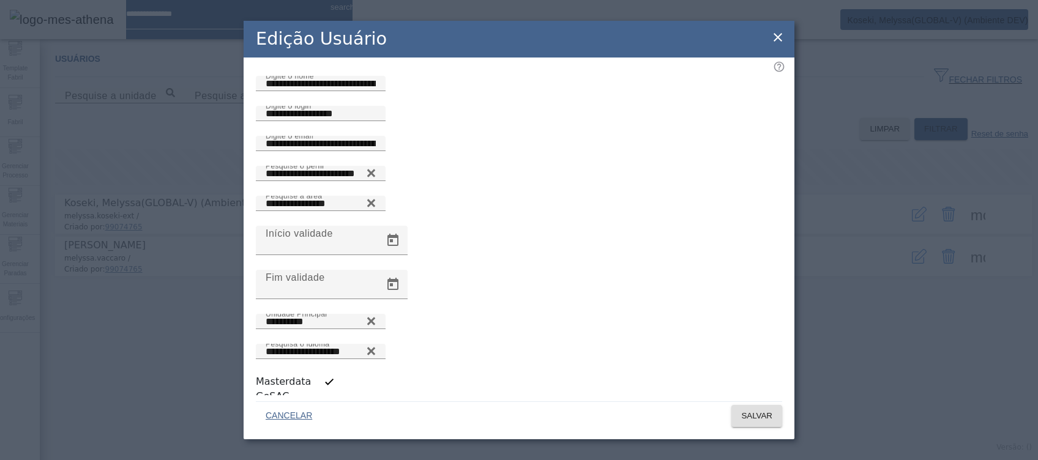
click at [775, 44] on icon at bounding box center [778, 37] width 15 height 15
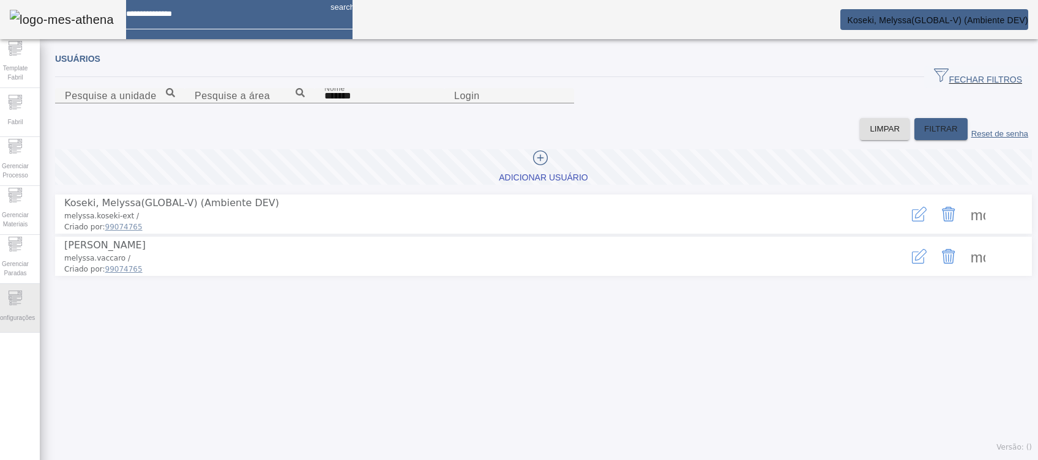
drag, startPoint x: 31, startPoint y: 299, endPoint x: 40, endPoint y: 298, distance: 9.3
click at [31, 299] on div "Configurações" at bounding box center [15, 308] width 49 height 49
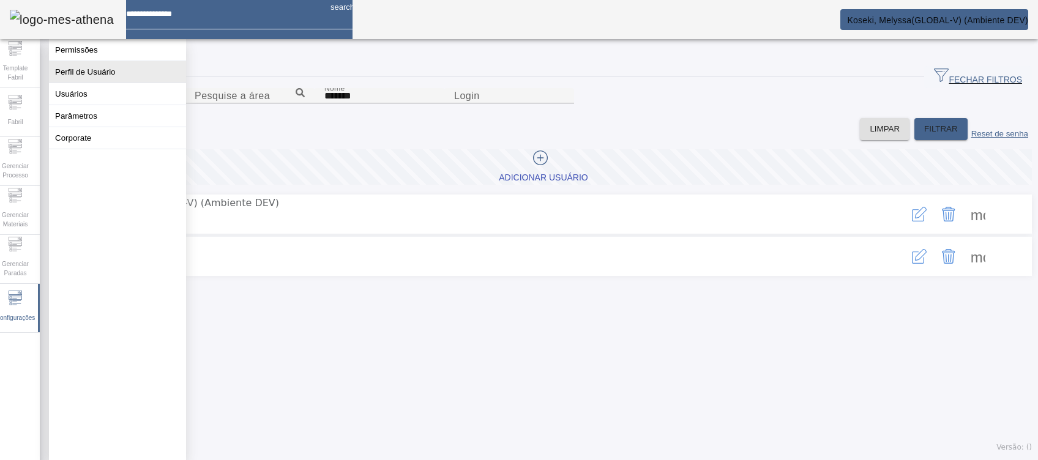
click at [94, 78] on button "Perfil de Usuário" at bounding box center [117, 71] width 137 height 21
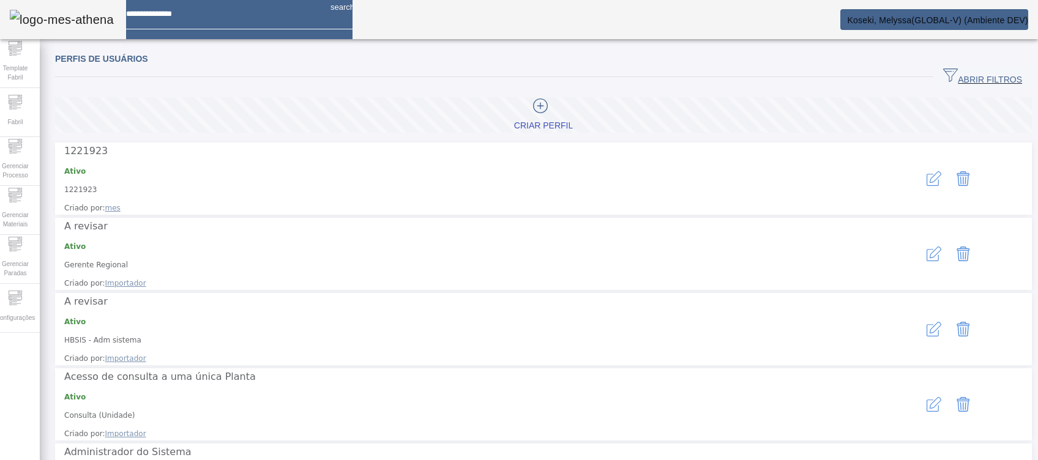
click at [981, 75] on span "ABRIR FILTROS" at bounding box center [982, 77] width 79 height 18
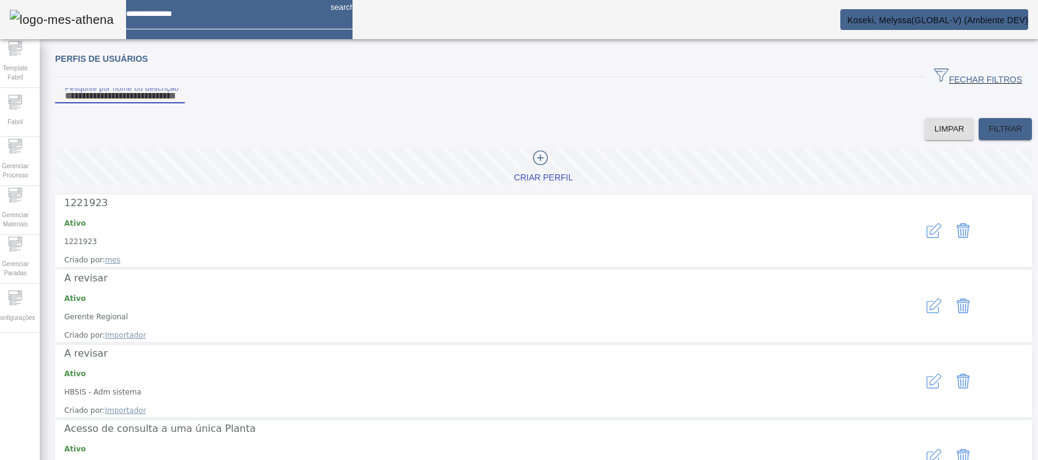
click at [175, 103] on input "Pesquise por nome ou descrição" at bounding box center [120, 96] width 110 height 15
type input "*******"
click at [979, 137] on span at bounding box center [1005, 128] width 53 height 29
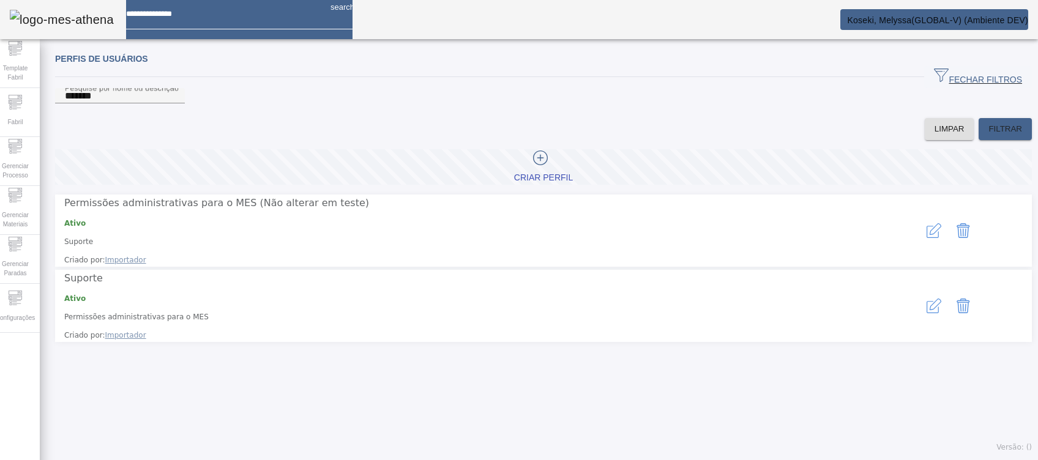
click at [927, 299] on icon "button" at bounding box center [934, 306] width 15 height 15
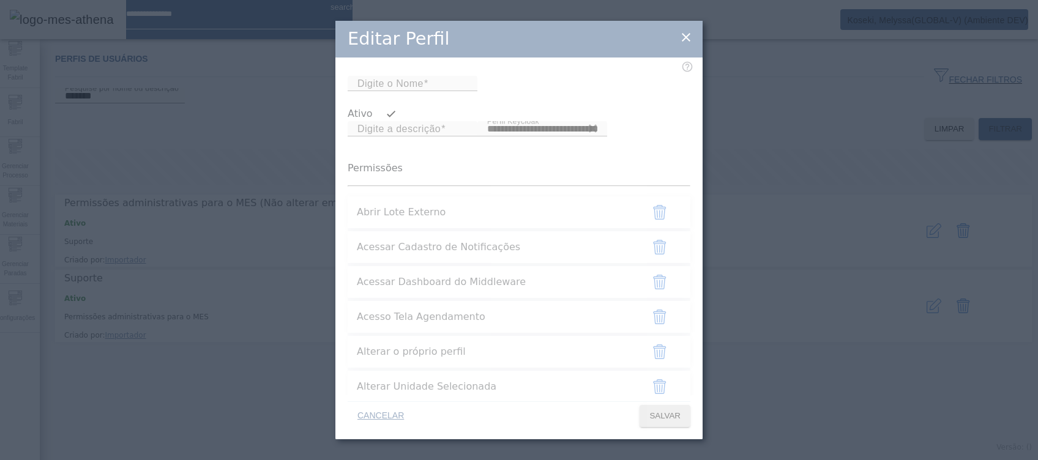
type input "**********"
type input "*******"
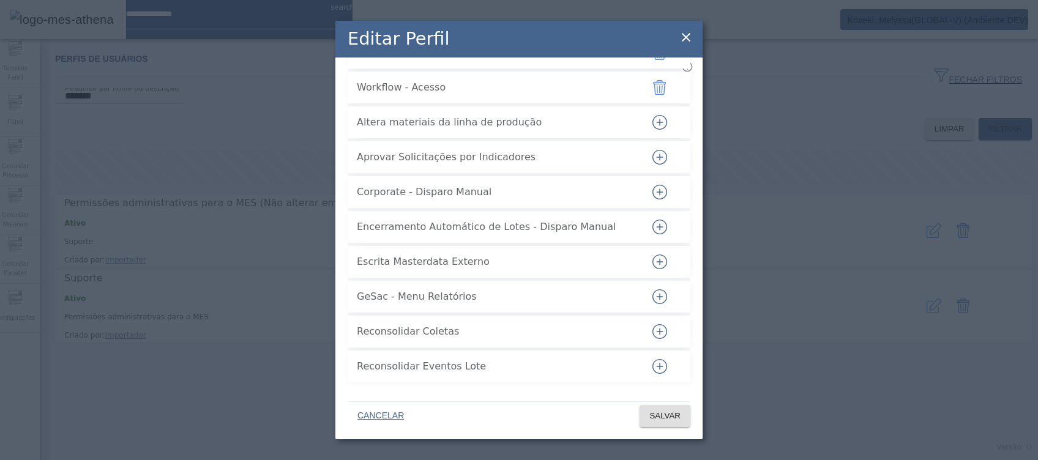
scroll to position [3311, 0]
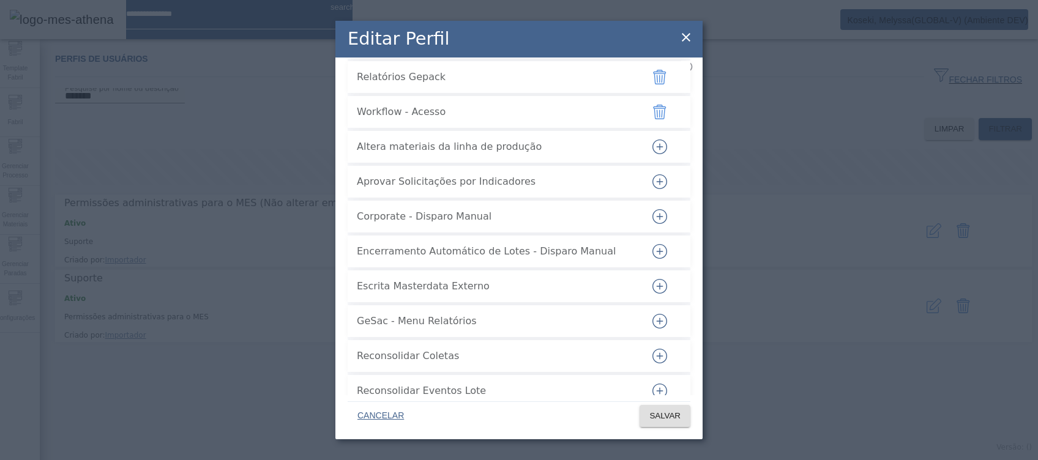
click at [653, 189] on icon "button" at bounding box center [660, 181] width 15 height 15
click at [671, 413] on span "SALVAR" at bounding box center [665, 416] width 31 height 12
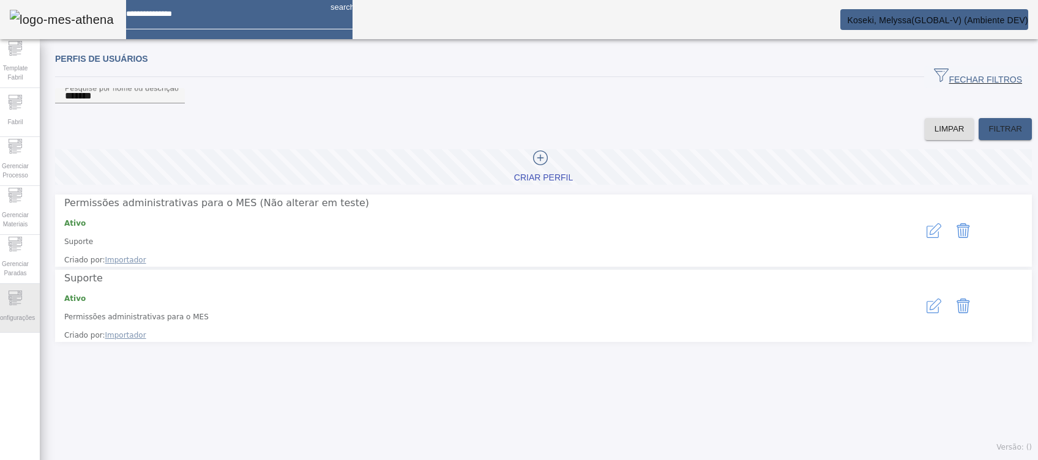
click at [22, 313] on span "Configurações" at bounding box center [15, 318] width 47 height 17
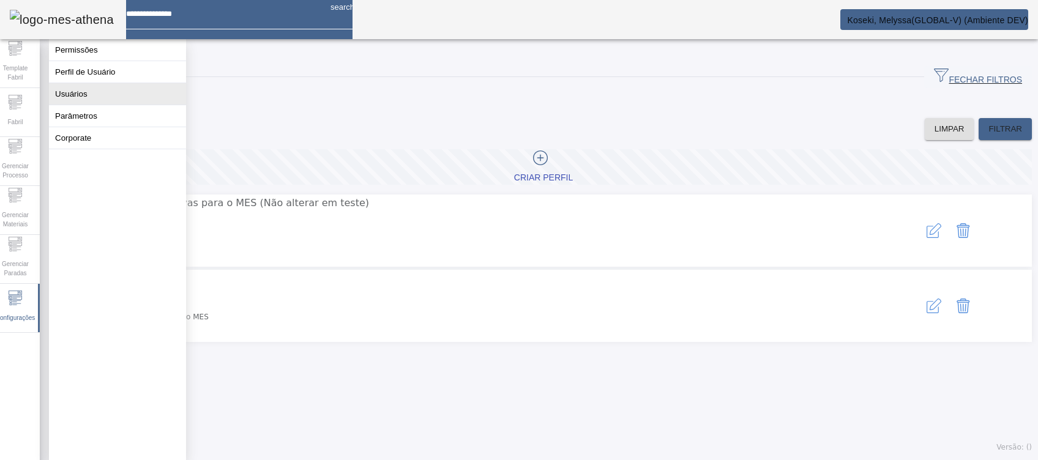
click at [81, 105] on button "Usuários" at bounding box center [117, 93] width 137 height 21
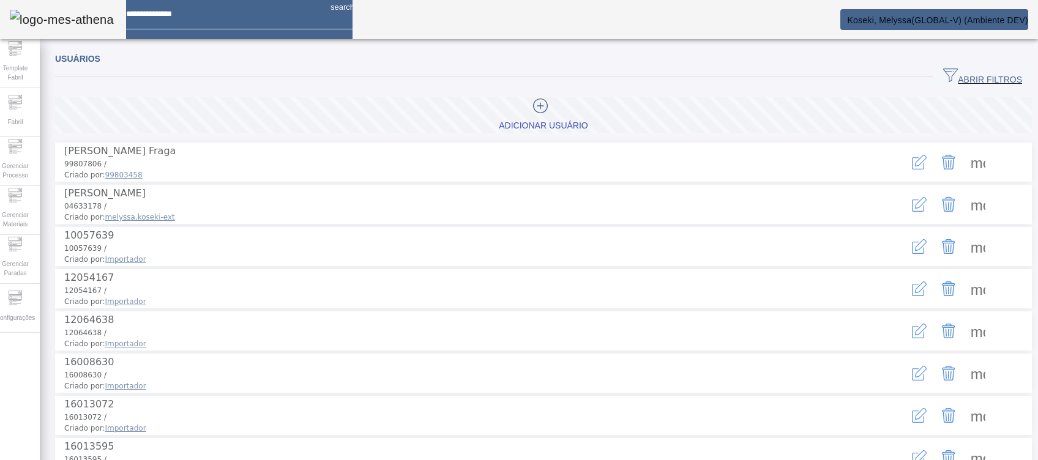
click at [975, 89] on span "button" at bounding box center [983, 76] width 99 height 29
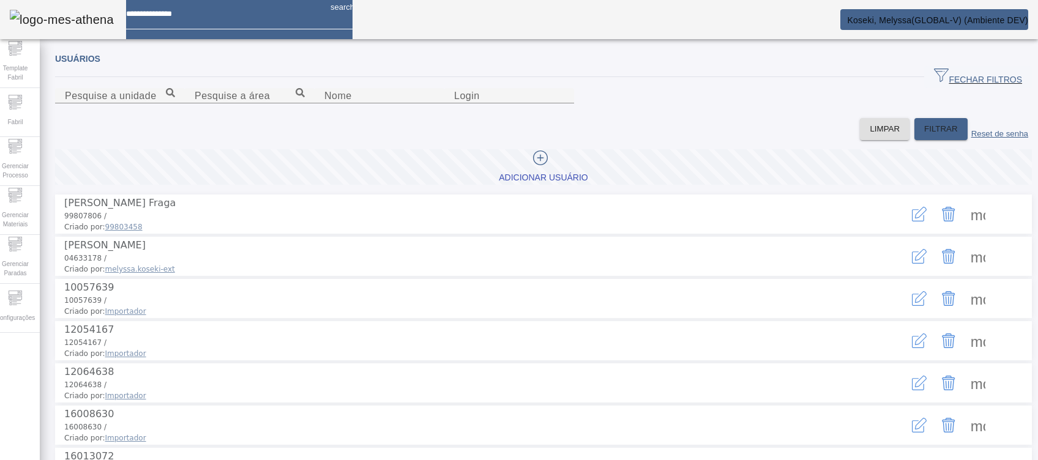
click at [975, 460] on div "Operação realizada com sucesso!" at bounding box center [519, 467] width 1038 height 15
click at [324, 103] on input "Nome" at bounding box center [379, 96] width 110 height 15
type input "*******"
click at [926, 135] on span "FILTRAR" at bounding box center [941, 129] width 34 height 12
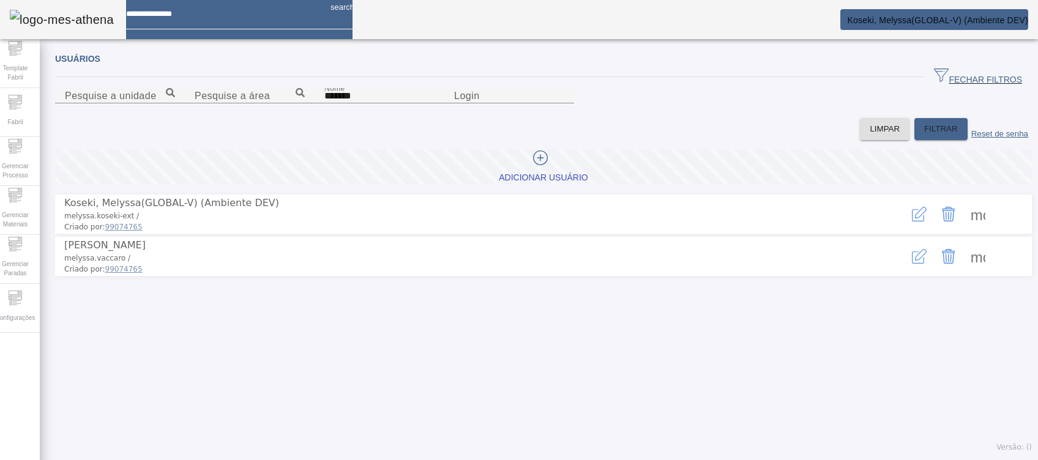
click at [912, 264] on icon "button" at bounding box center [919, 256] width 15 height 15
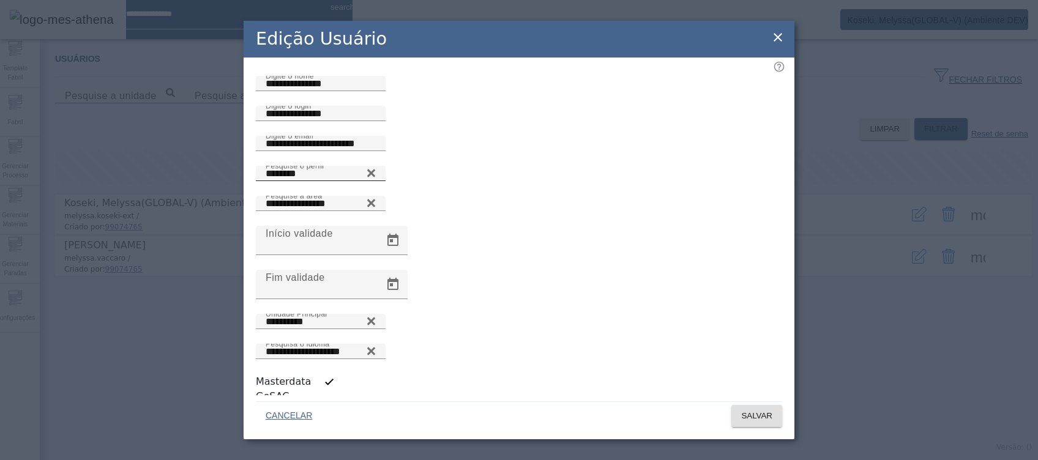
click at [375, 177] on icon at bounding box center [371, 173] width 8 height 8
click at [376, 181] on input "Pesquise o perfil" at bounding box center [321, 174] width 110 height 15
click at [376, 175] on icon at bounding box center [371, 170] width 9 height 9
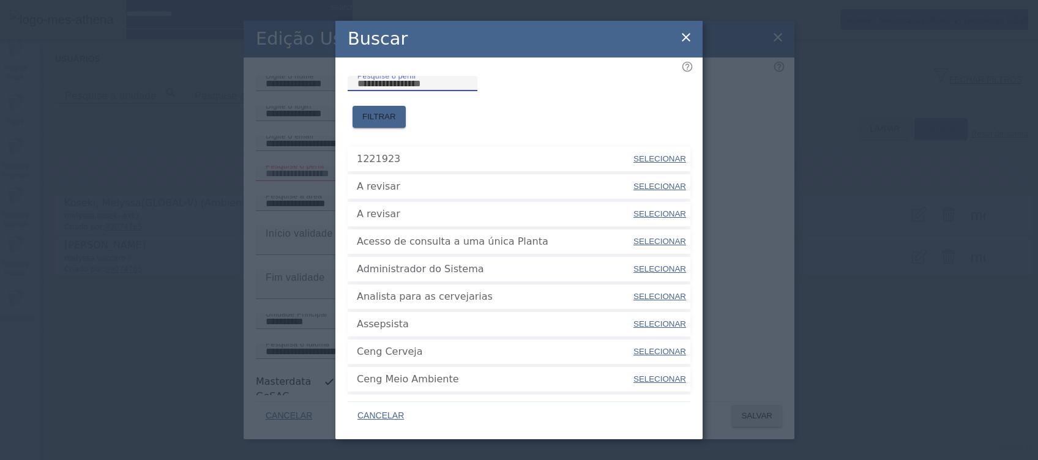
click at [430, 91] on input "Pesquise o perfil" at bounding box center [413, 84] width 110 height 15
type input "*******"
click at [396, 111] on span "FILTRAR" at bounding box center [379, 117] width 34 height 12
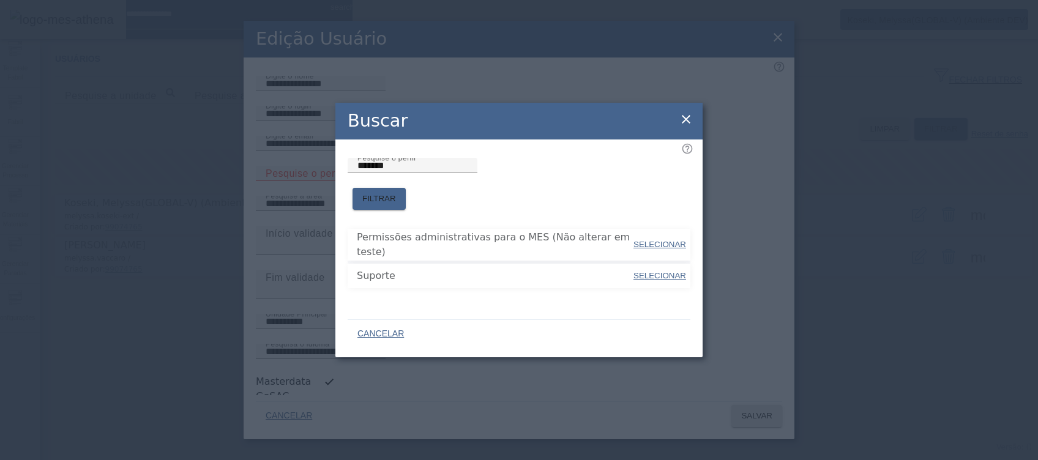
click at [659, 271] on span "SELECIONAR" at bounding box center [660, 275] width 53 height 9
type input "*******"
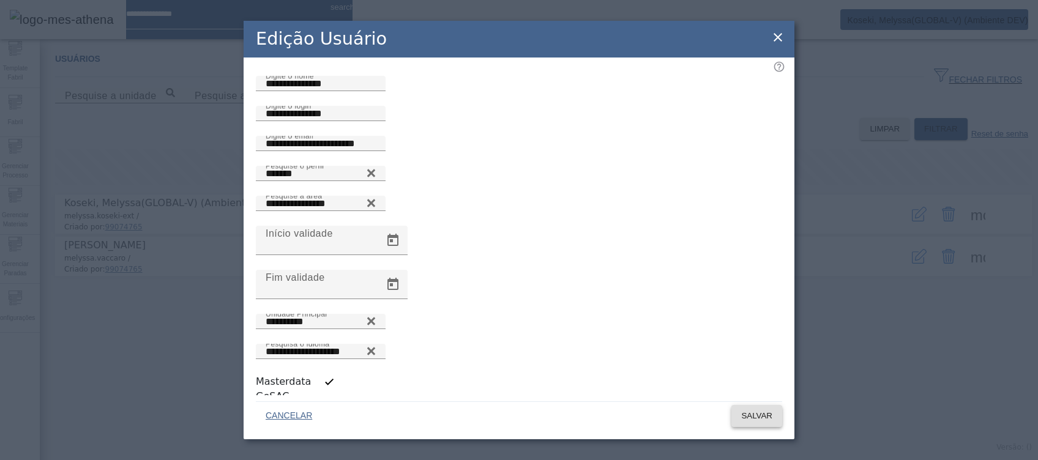
click at [751, 410] on span "SALVAR" at bounding box center [756, 416] width 31 height 12
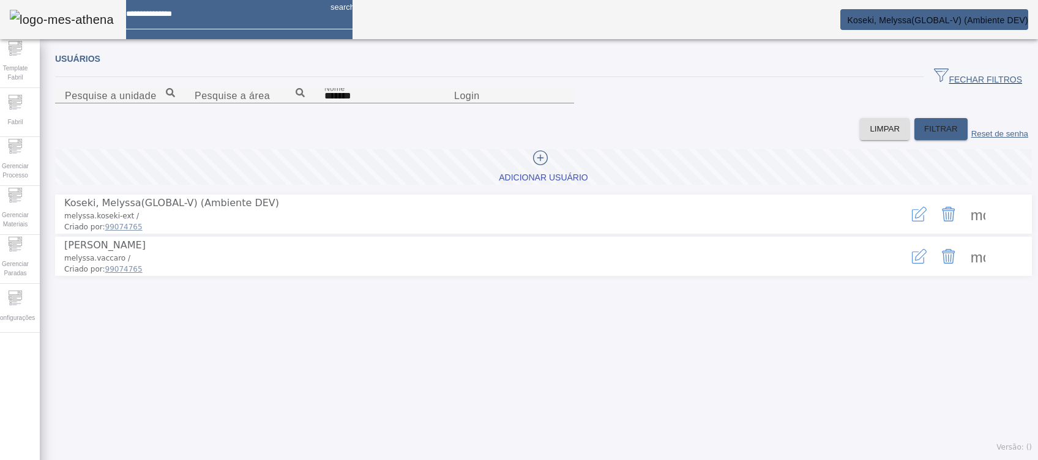
click at [915, 261] on icon "button" at bounding box center [921, 255] width 12 height 12
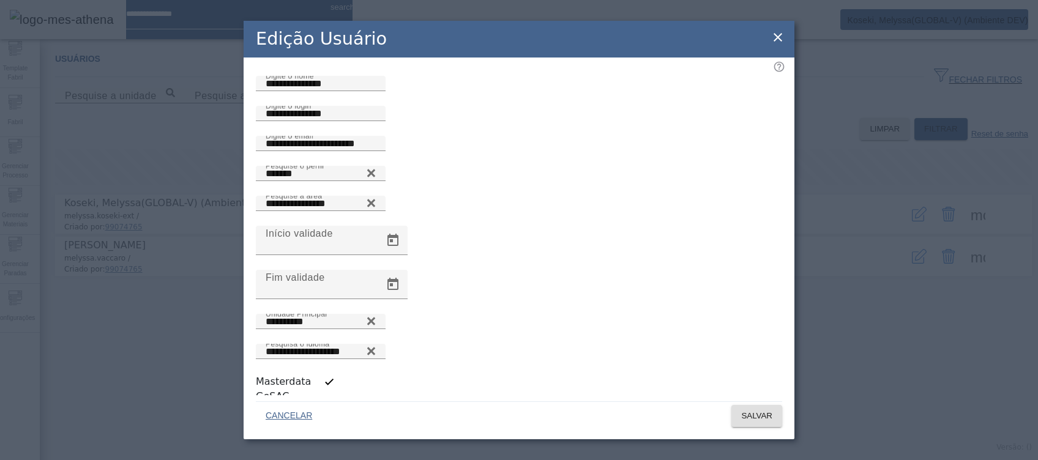
click at [779, 45] on icon at bounding box center [778, 37] width 15 height 15
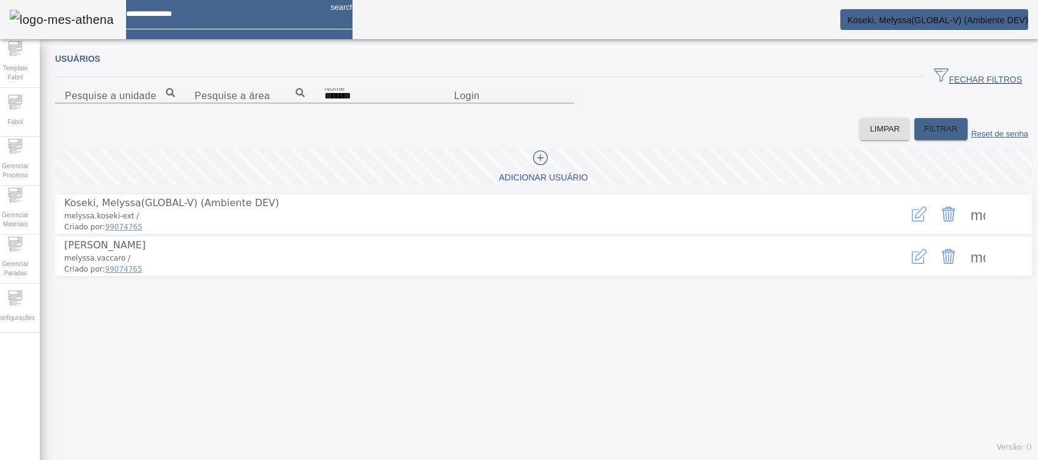
click at [938, 20] on span "Koseki, Melyssa(GLOBAL-V) (Ambiente DEV)" at bounding box center [937, 20] width 181 height 10
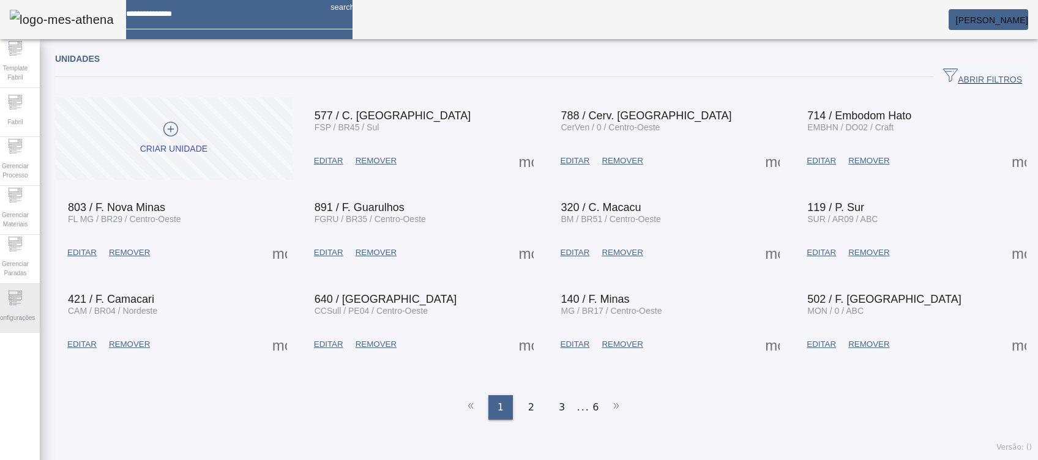
click at [14, 312] on span "Configurações" at bounding box center [15, 318] width 47 height 17
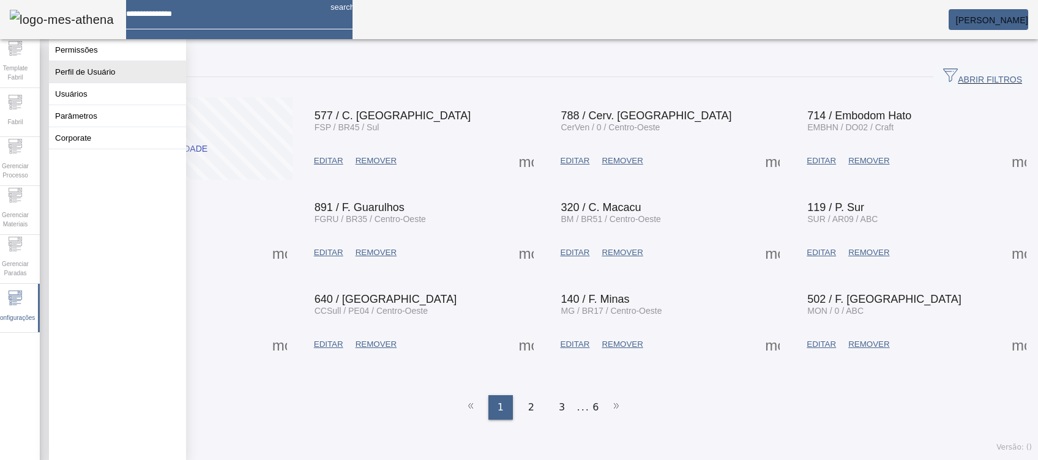
click at [94, 82] on button "Perfil de Usuário" at bounding box center [117, 71] width 137 height 21
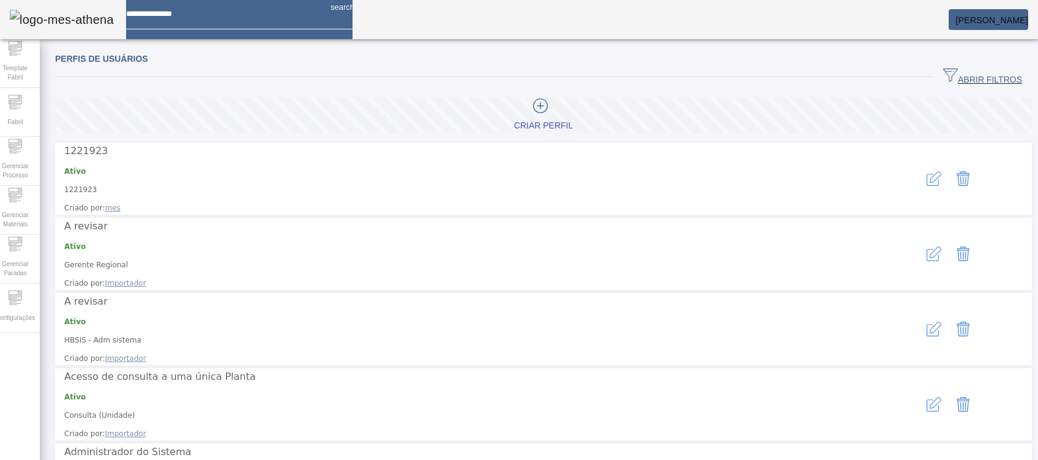
click at [972, 77] on span "ABRIR FILTROS" at bounding box center [982, 77] width 79 height 18
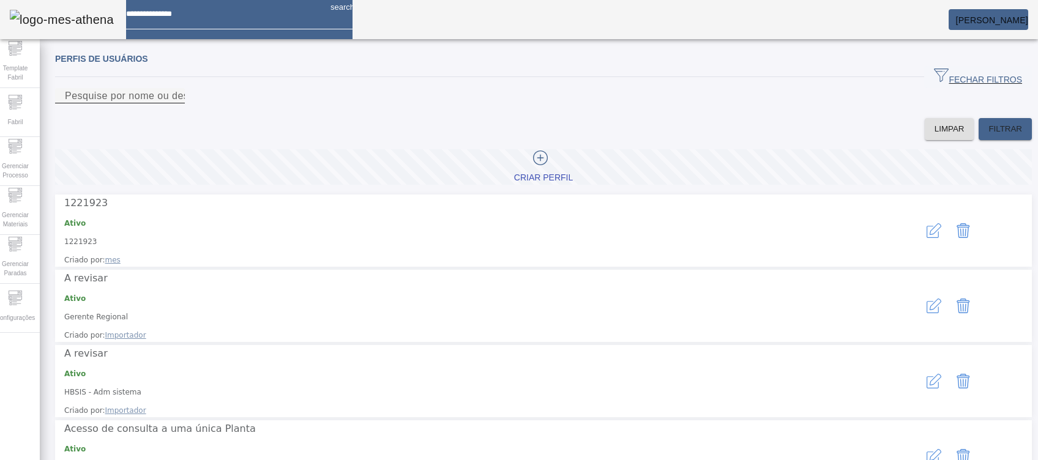
click at [175, 103] on input "Pesquise por nome ou descrição" at bounding box center [120, 96] width 110 height 15
type input "*******"
click at [989, 135] on span "FILTRAR" at bounding box center [1006, 129] width 34 height 12
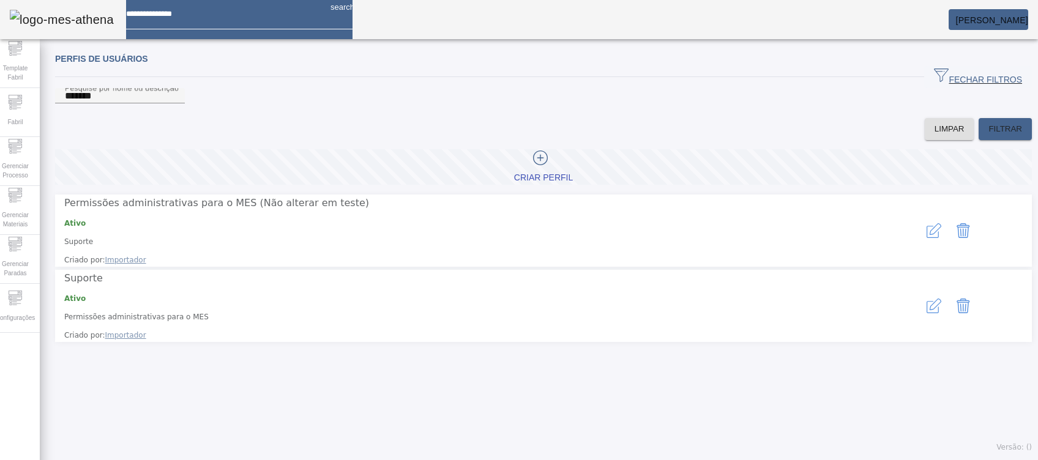
click at [924, 291] on button "button" at bounding box center [934, 305] width 29 height 29
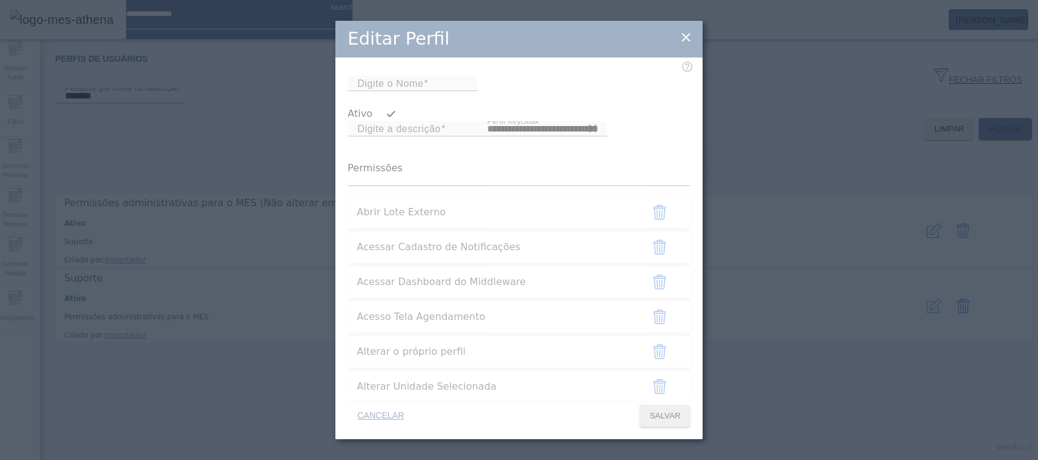
type input "**********"
type input "*******"
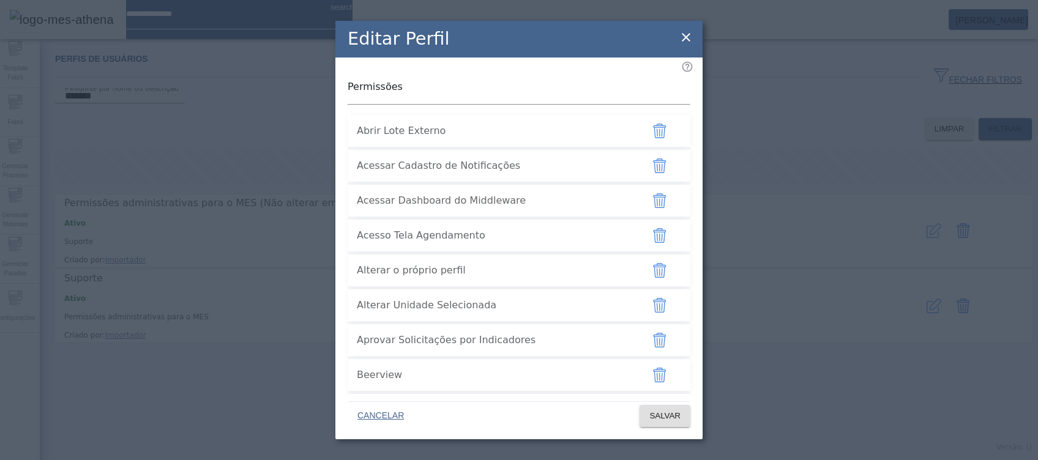
scroll to position [245, 0]
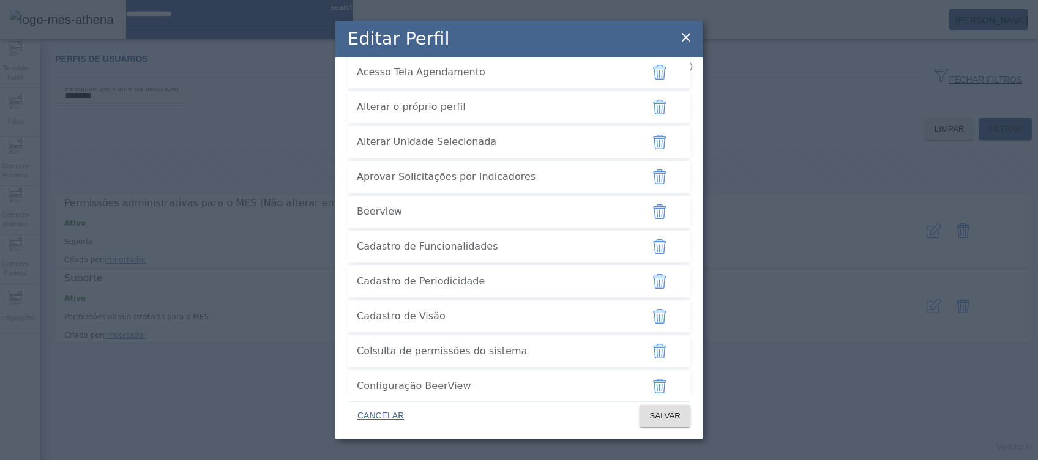
click at [683, 36] on icon at bounding box center [686, 37] width 15 height 15
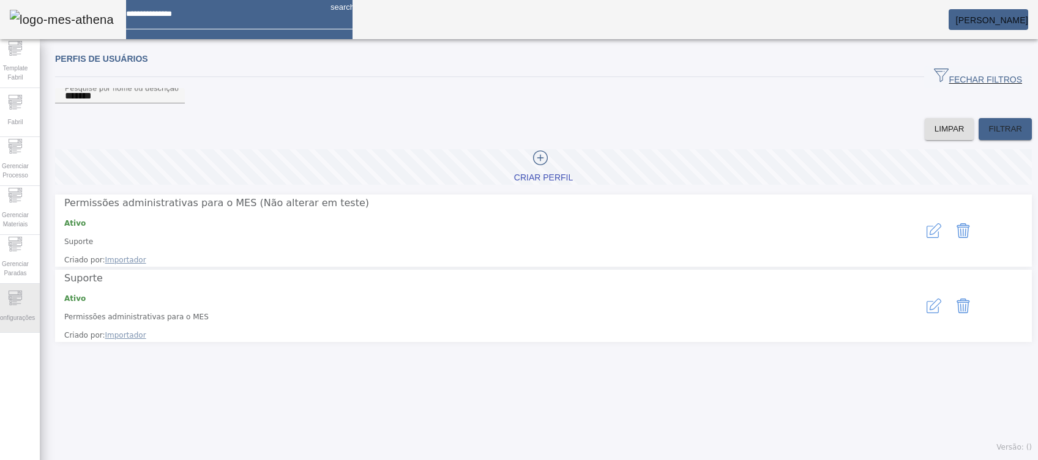
click at [11, 305] on div "Configurações" at bounding box center [15, 308] width 49 height 49
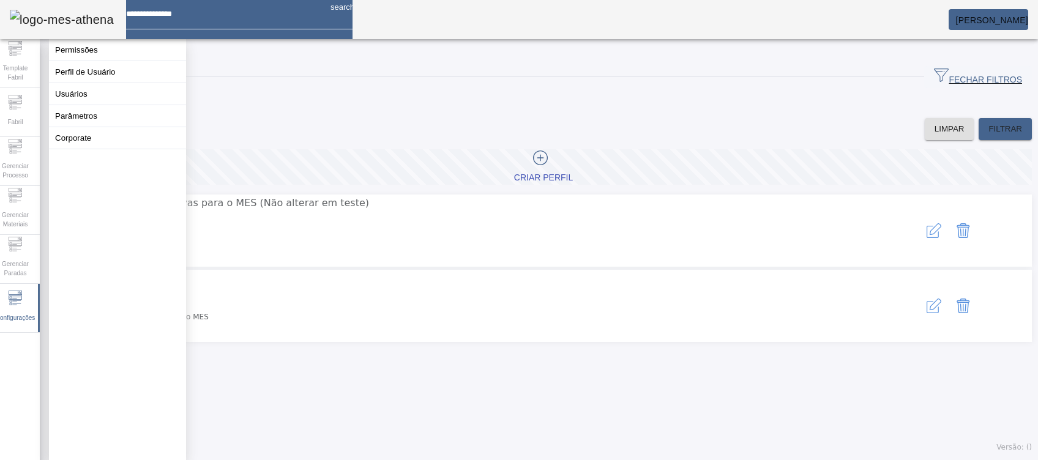
click at [112, 54] on button "Permissões" at bounding box center [117, 49] width 137 height 21
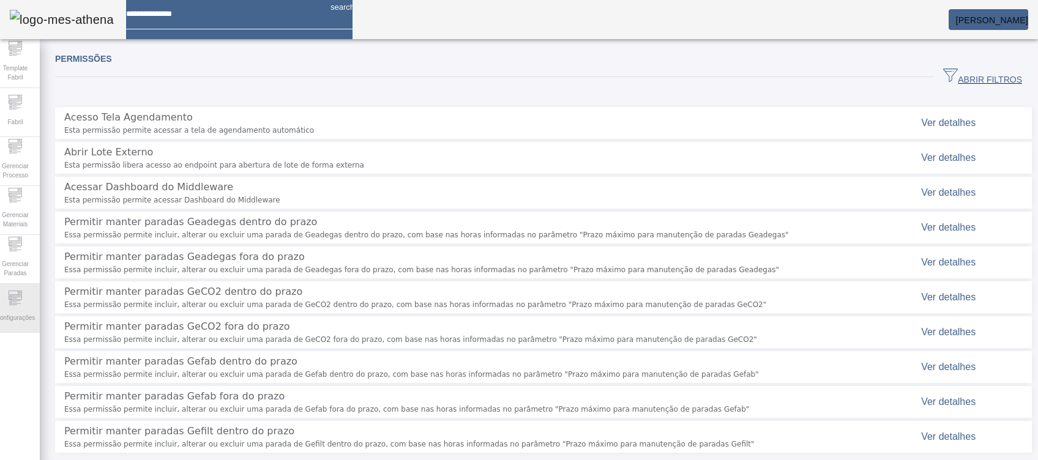
click at [28, 310] on span "Configurações" at bounding box center [15, 318] width 47 height 17
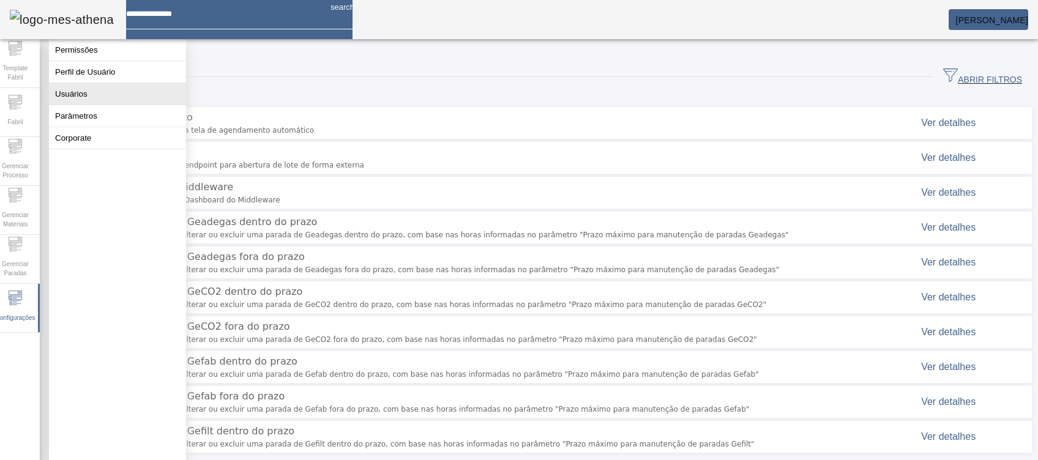
click at [83, 105] on button "Usuários" at bounding box center [117, 93] width 137 height 21
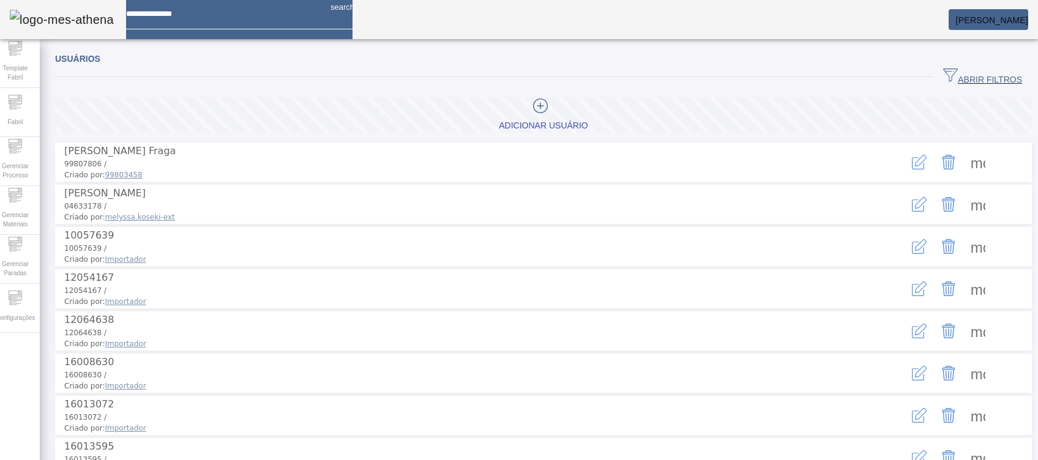
click at [956, 67] on span "button" at bounding box center [983, 76] width 99 height 29
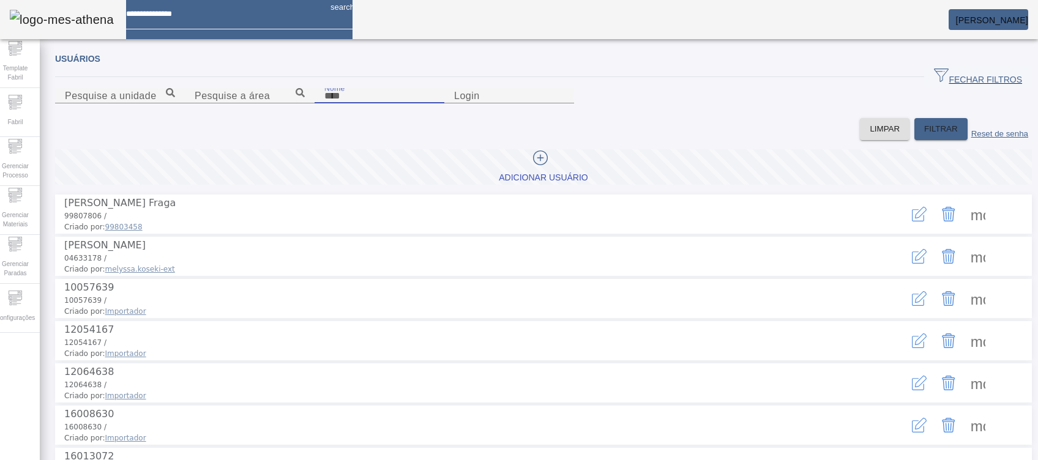
click at [324, 103] on input "Nome" at bounding box center [379, 96] width 110 height 15
type input "*******"
click at [924, 135] on span "FILTRAR" at bounding box center [941, 129] width 34 height 12
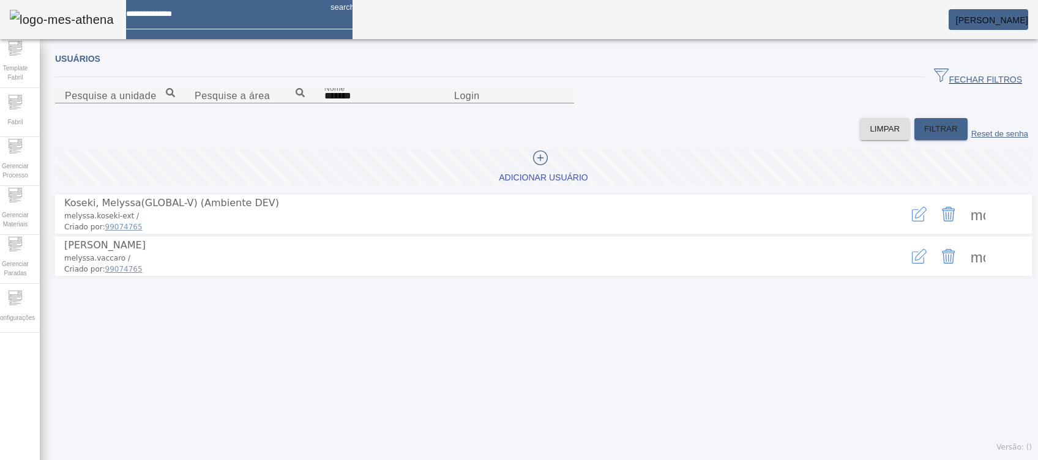
click at [981, 275] on div "more_vert" at bounding box center [948, 256] width 161 height 37
click at [971, 271] on span at bounding box center [978, 256] width 29 height 29
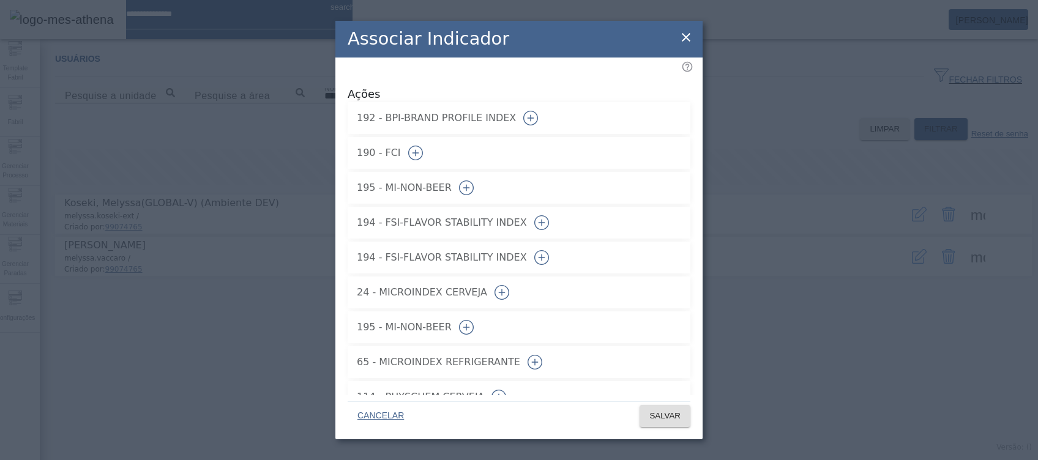
click at [538, 114] on icon "button" at bounding box center [530, 118] width 15 height 15
click at [423, 146] on icon "button" at bounding box center [415, 153] width 15 height 15
click at [474, 181] on icon "button" at bounding box center [466, 188] width 15 height 15
click at [549, 215] on icon "button" at bounding box center [541, 222] width 15 height 15
click at [556, 258] on button "button" at bounding box center [541, 257] width 29 height 29
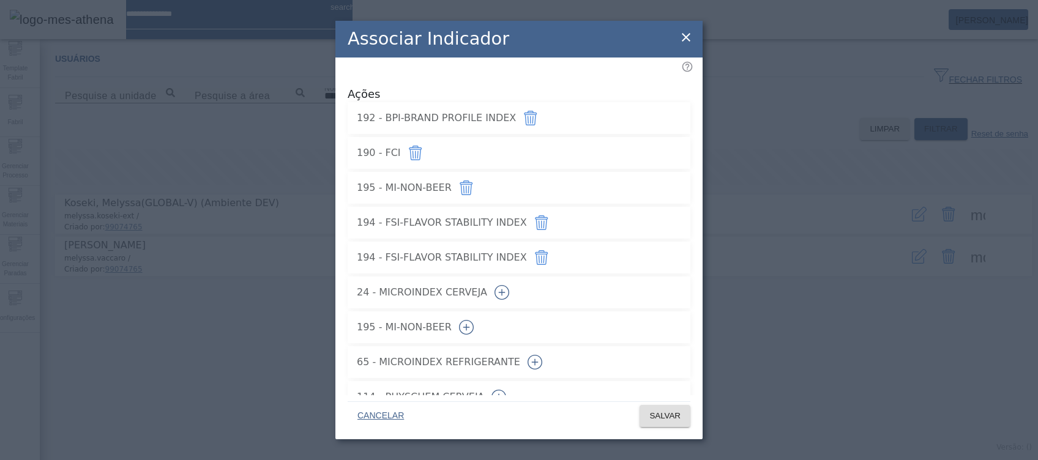
click at [509, 289] on icon "button" at bounding box center [502, 292] width 15 height 15
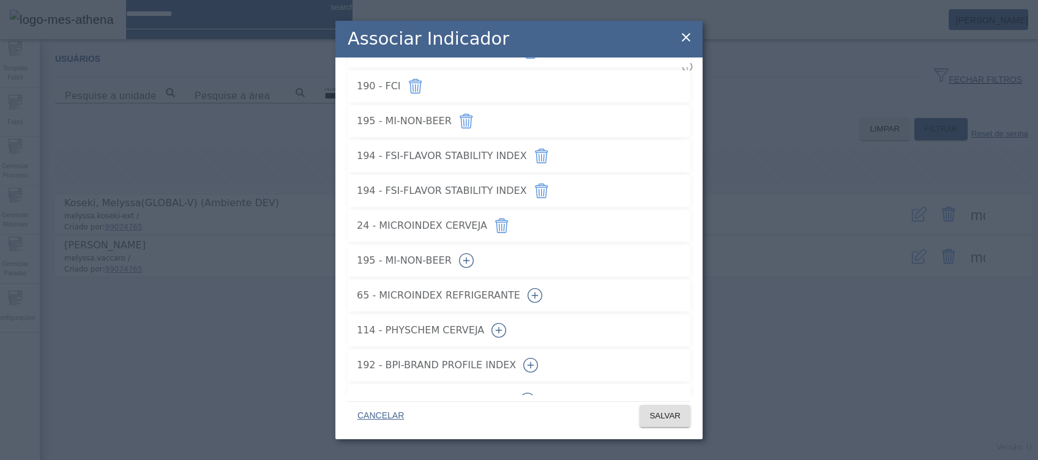
scroll to position [125, 0]
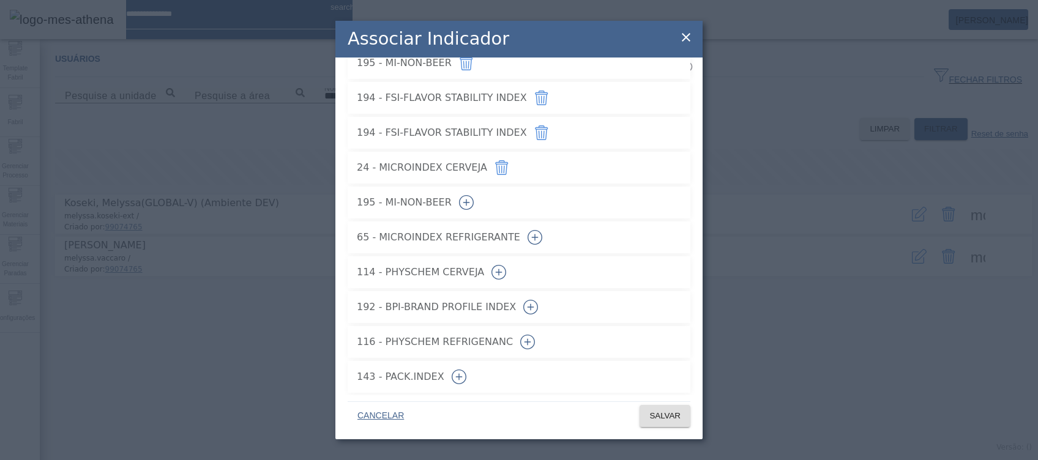
drag, startPoint x: 646, startPoint y: 195, endPoint x: 650, endPoint y: 223, distance: 27.8
click at [474, 195] on icon "button" at bounding box center [466, 202] width 15 height 15
click at [542, 231] on icon "button" at bounding box center [535, 237] width 15 height 15
click at [506, 265] on icon "button" at bounding box center [499, 272] width 15 height 15
click at [538, 300] on icon "button" at bounding box center [530, 307] width 15 height 15
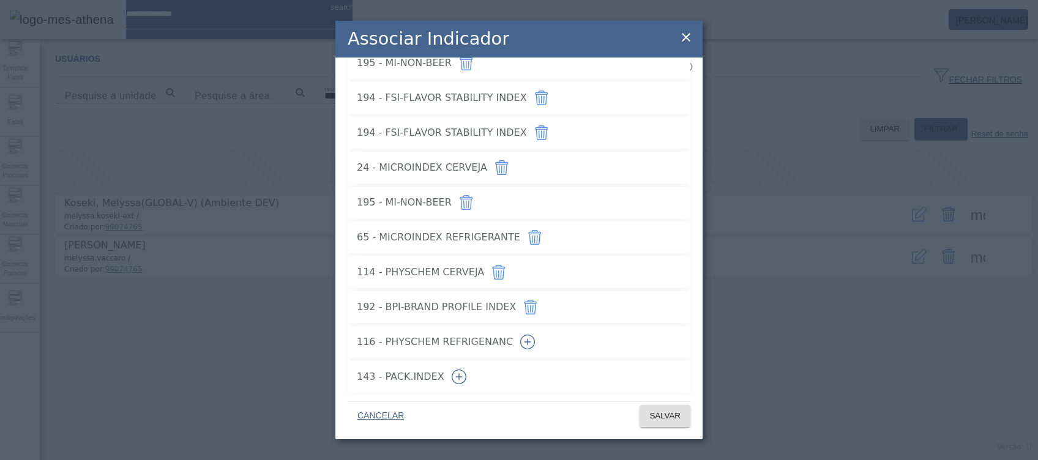
click at [535, 335] on icon "button" at bounding box center [527, 342] width 15 height 15
click at [466, 371] on icon "button" at bounding box center [459, 377] width 15 height 15
click at [669, 407] on span at bounding box center [665, 416] width 51 height 29
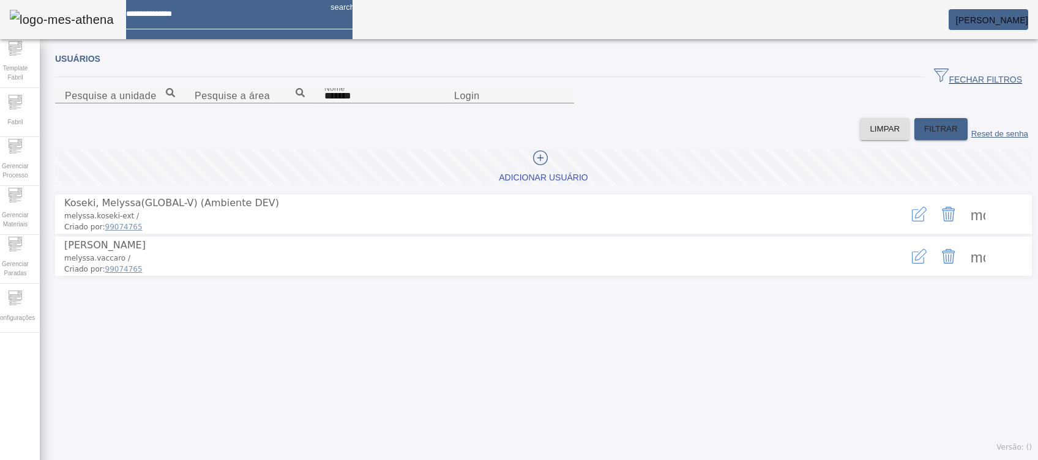
click at [975, 18] on span "[PERSON_NAME]" at bounding box center [992, 20] width 72 height 10
